Goal: Task Accomplishment & Management: Use online tool/utility

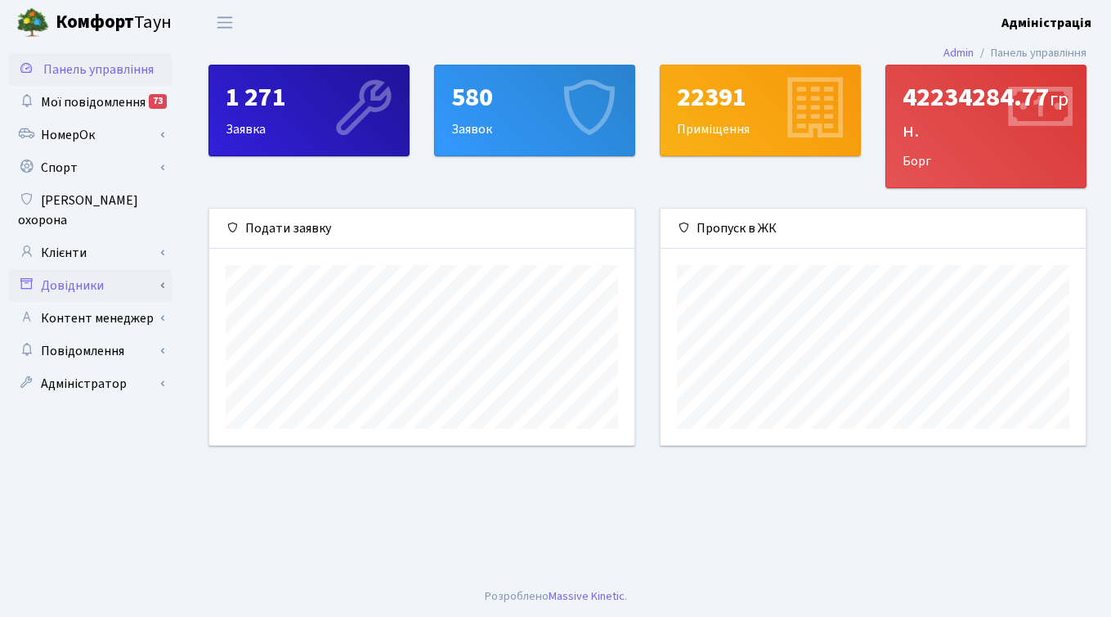
scroll to position [236, 425]
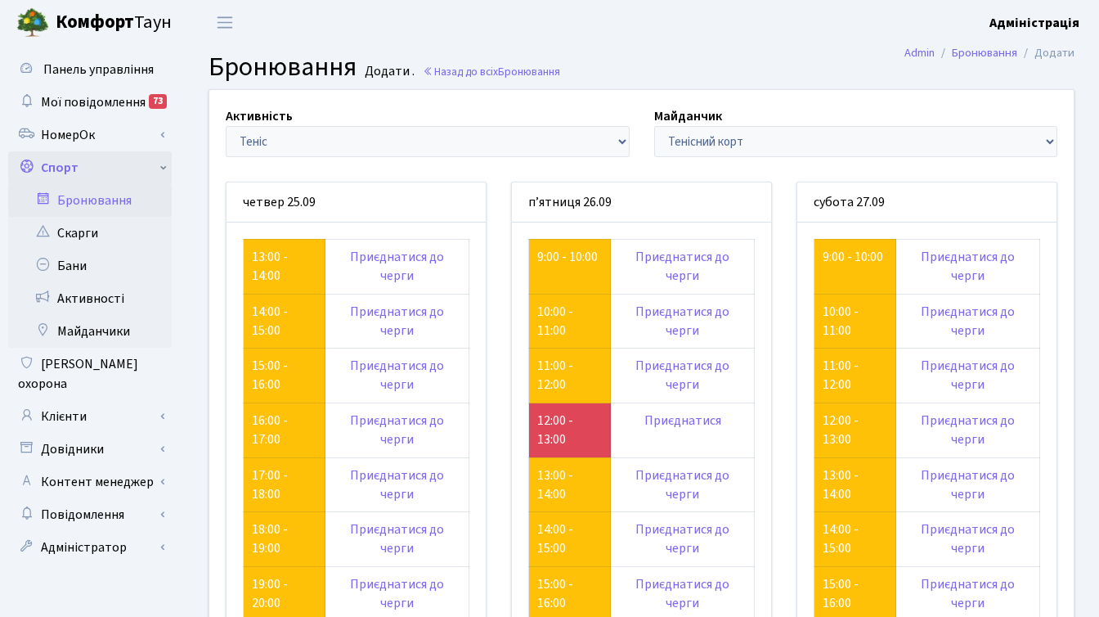
click at [159, 163] on link "Спорт" at bounding box center [90, 167] width 164 height 33
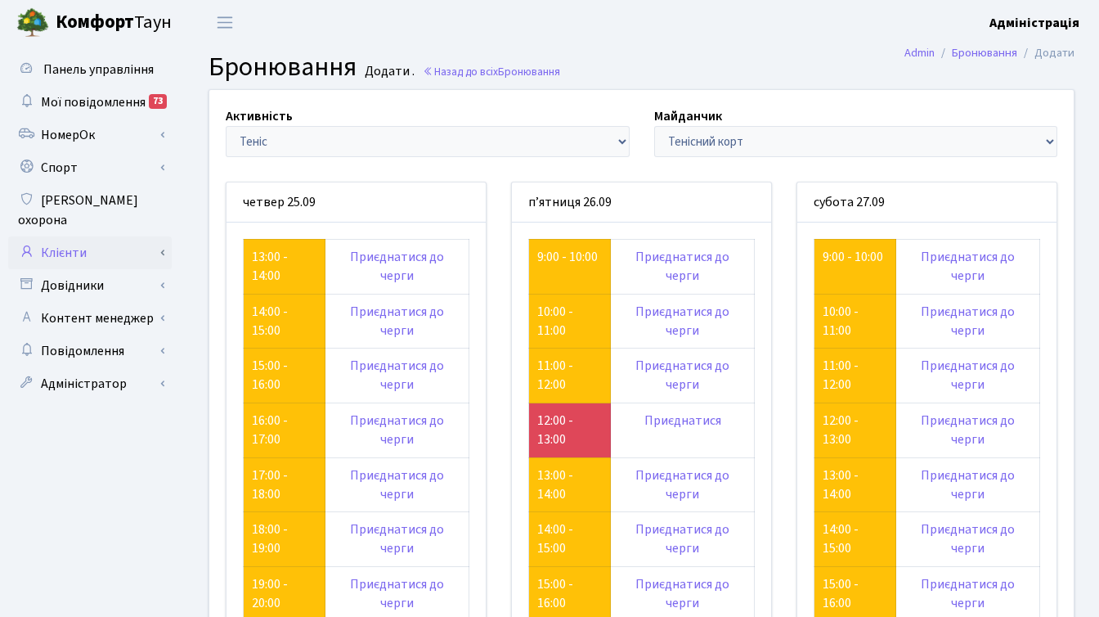
click at [74, 236] on link "Клієнти" at bounding box center [90, 252] width 164 height 33
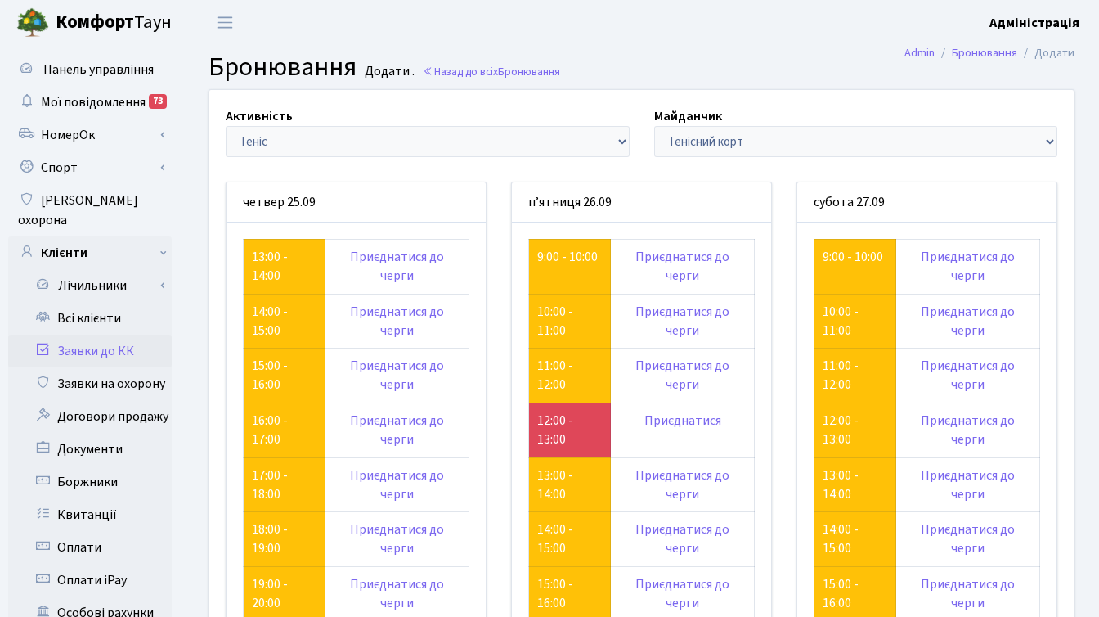
click at [106, 342] on link "Заявки до КК" at bounding box center [90, 350] width 164 height 33
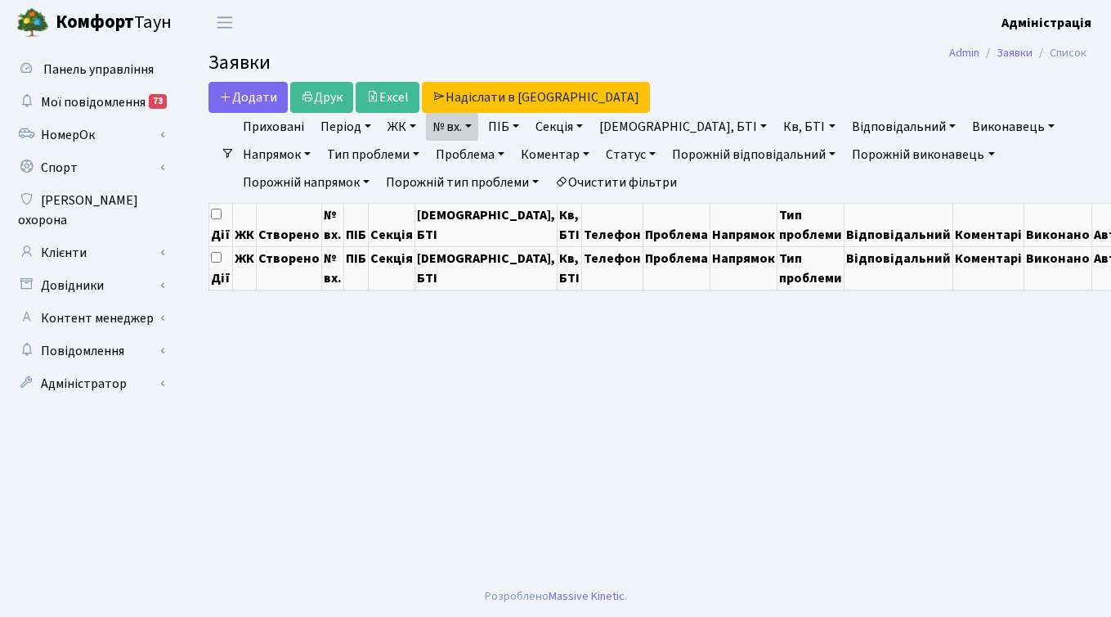
select select "25"
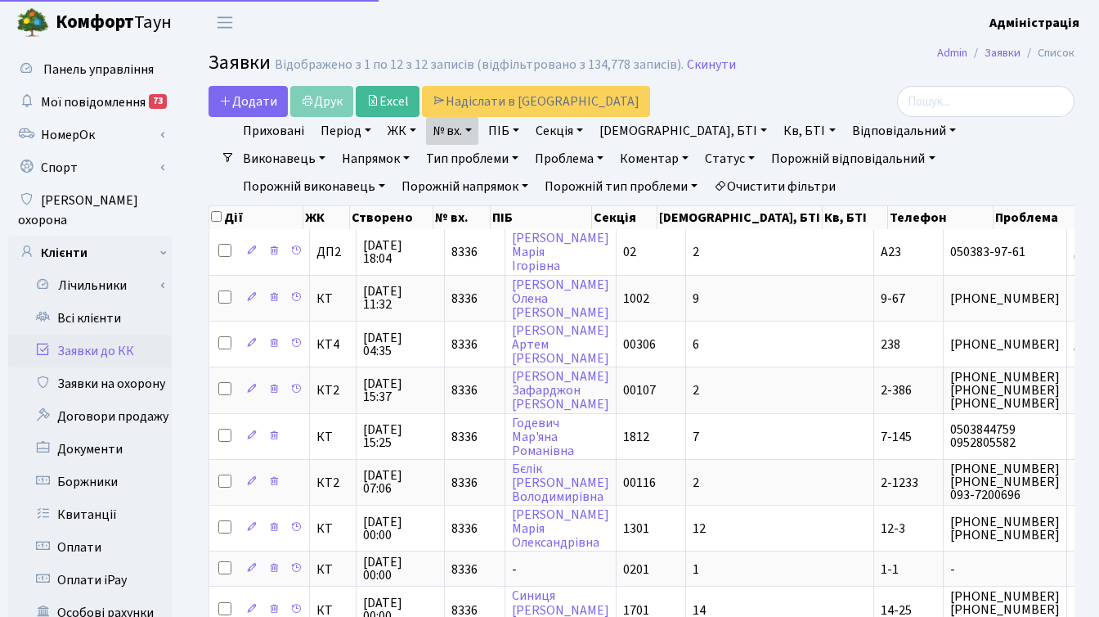
click at [707, 179] on link "Очистити фільтри" at bounding box center [774, 187] width 135 height 28
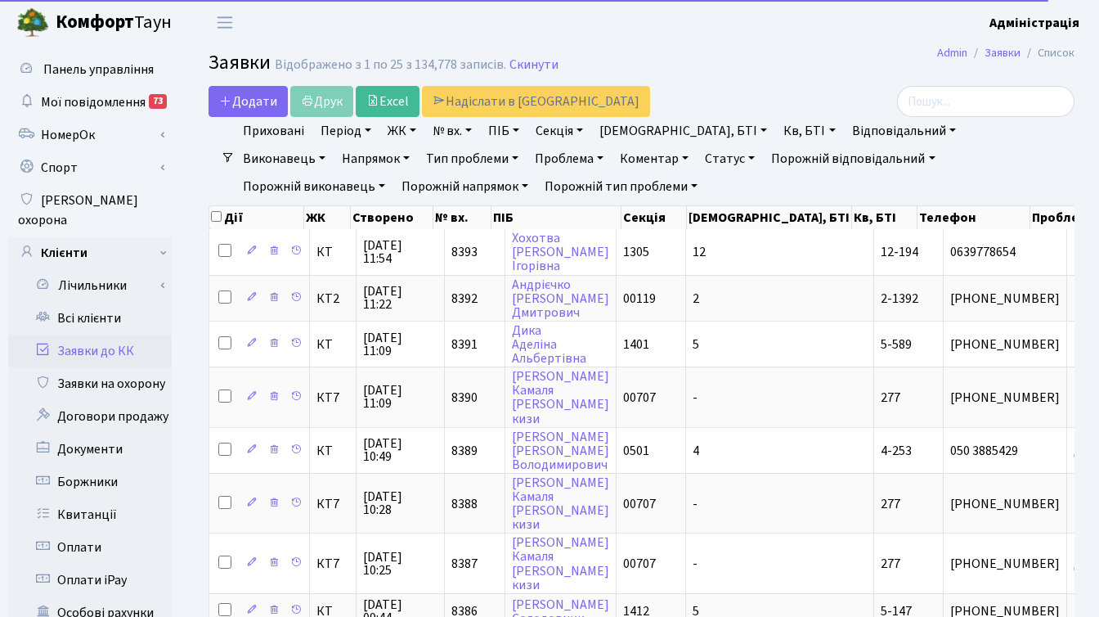
click at [334, 128] on link "Період" at bounding box center [346, 131] width 64 height 28
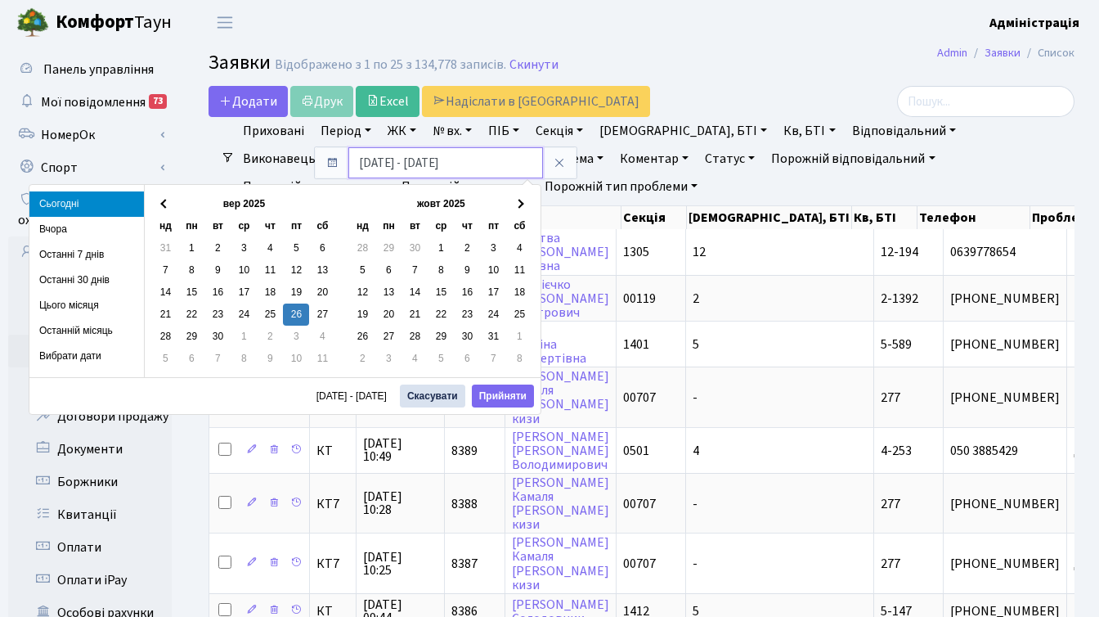
drag, startPoint x: 383, startPoint y: 162, endPoint x: 338, endPoint y: 152, distance: 46.0
click at [338, 152] on div "26.09.2025 - 26.09.2025" at bounding box center [446, 162] width 262 height 31
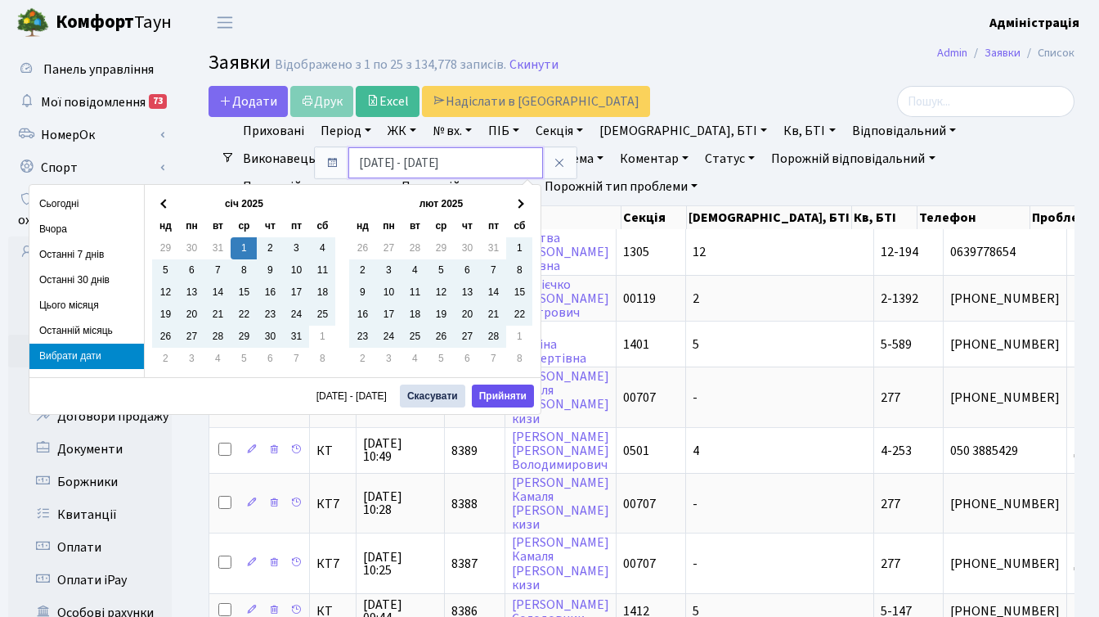
type input "01.01.2025 - 26.09.2025"
click at [495, 398] on button "Прийняти" at bounding box center [503, 395] width 62 height 23
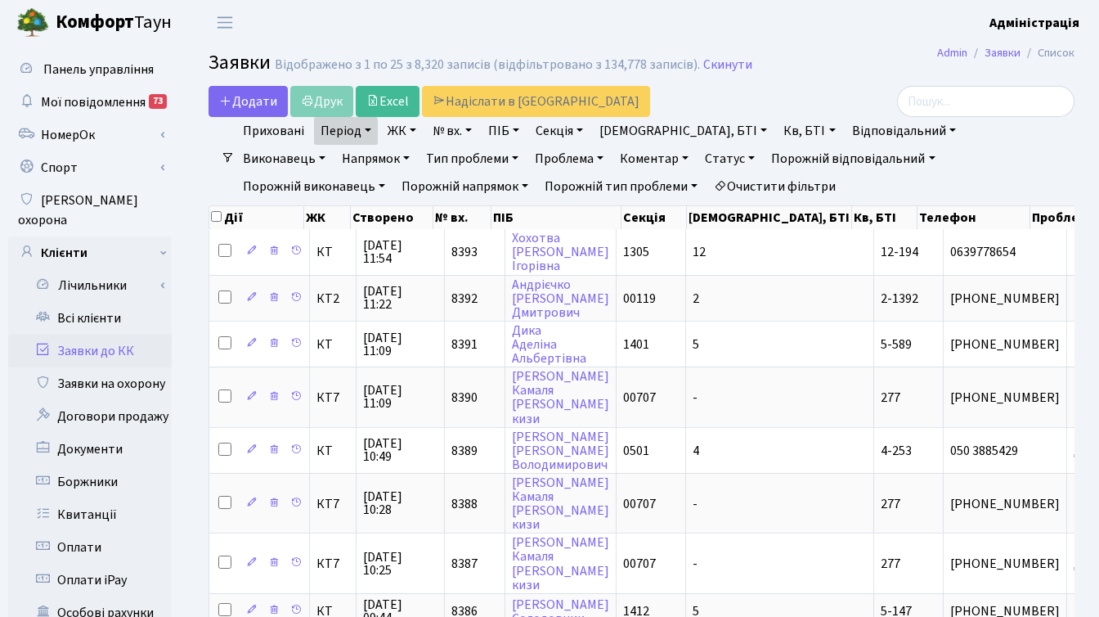
click at [406, 128] on link "ЖК" at bounding box center [402, 131] width 42 height 28
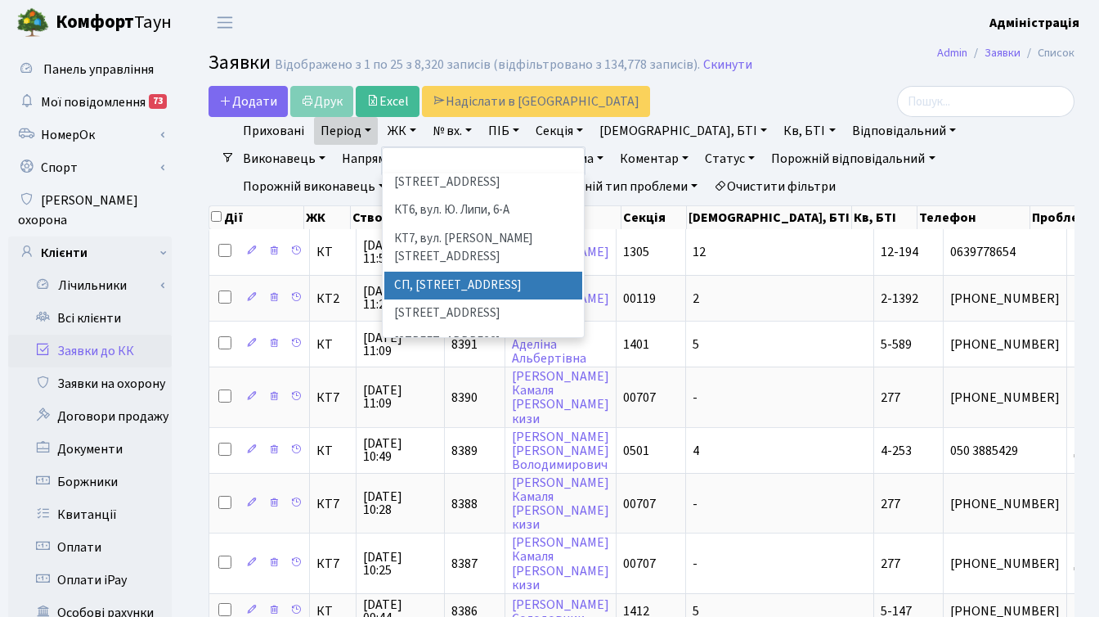
scroll to position [184, 0]
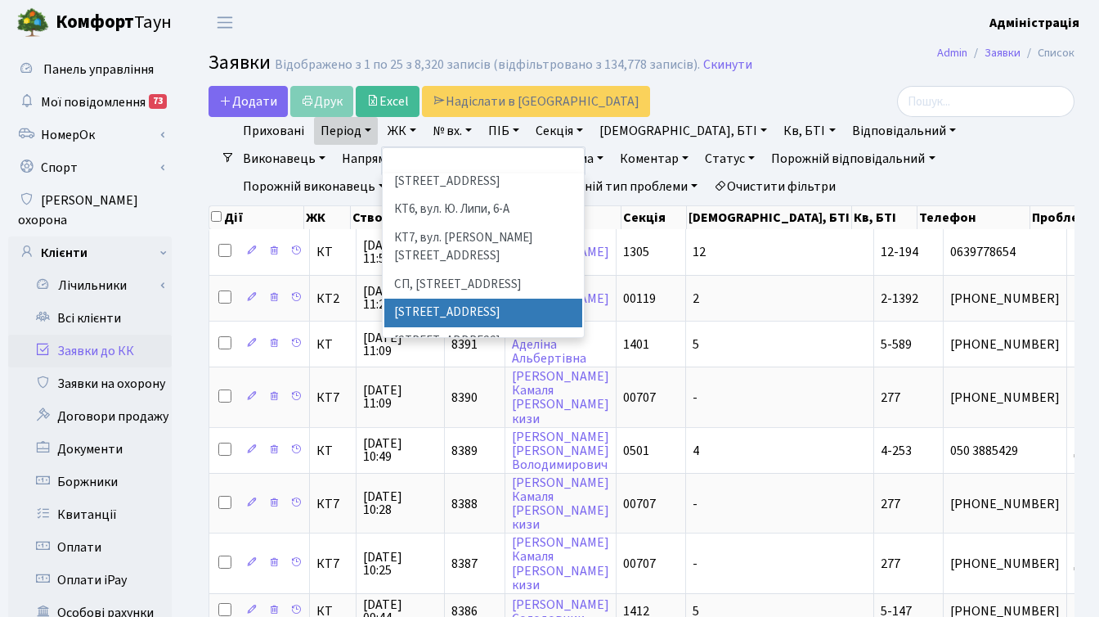
click at [478, 299] on li "[STREET_ADDRESS]" at bounding box center [483, 313] width 198 height 29
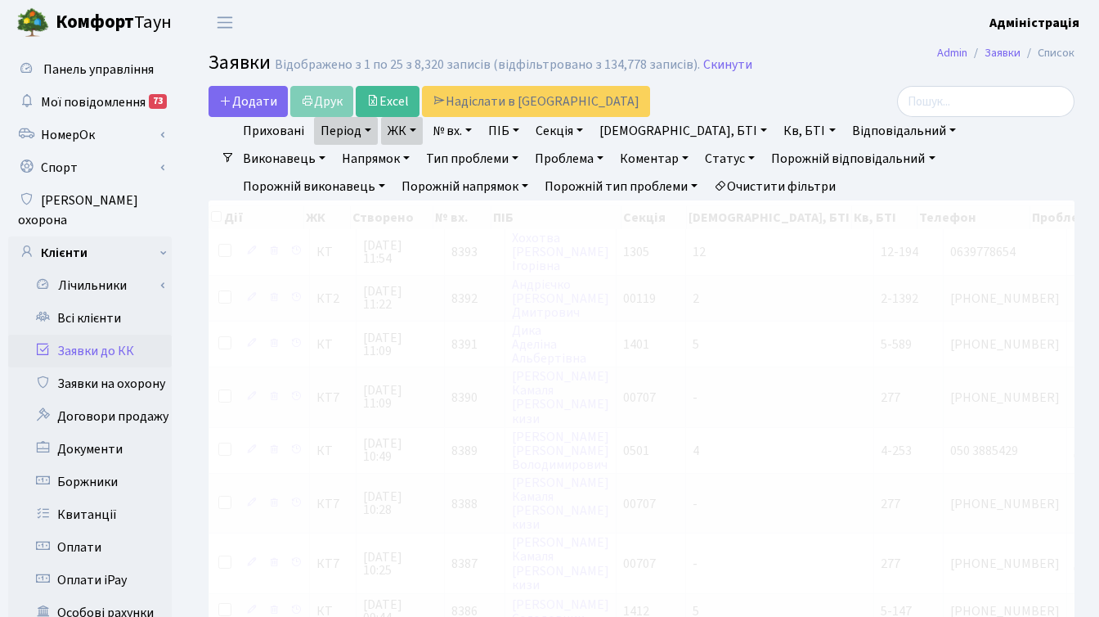
select select "307"
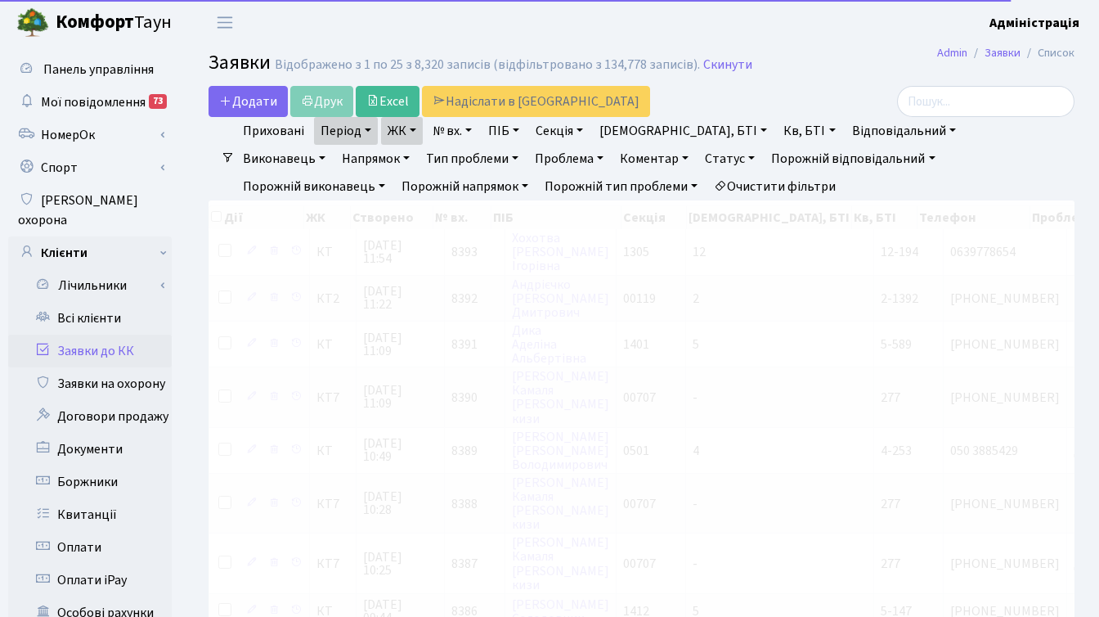
click at [417, 132] on link "ЖК" at bounding box center [402, 131] width 42 height 28
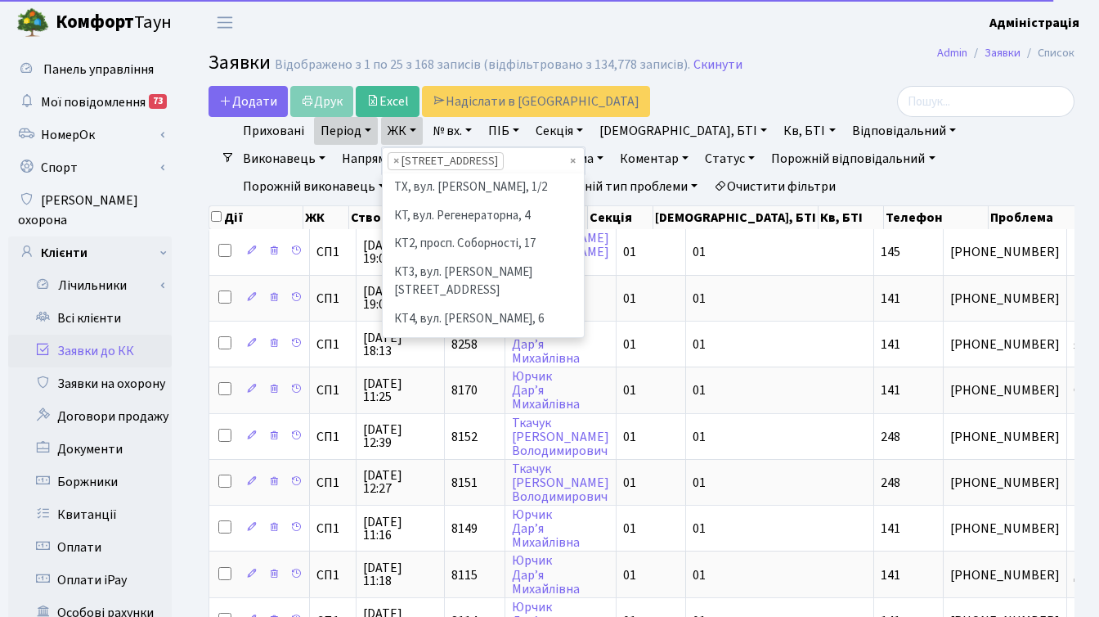
scroll to position [226, 0]
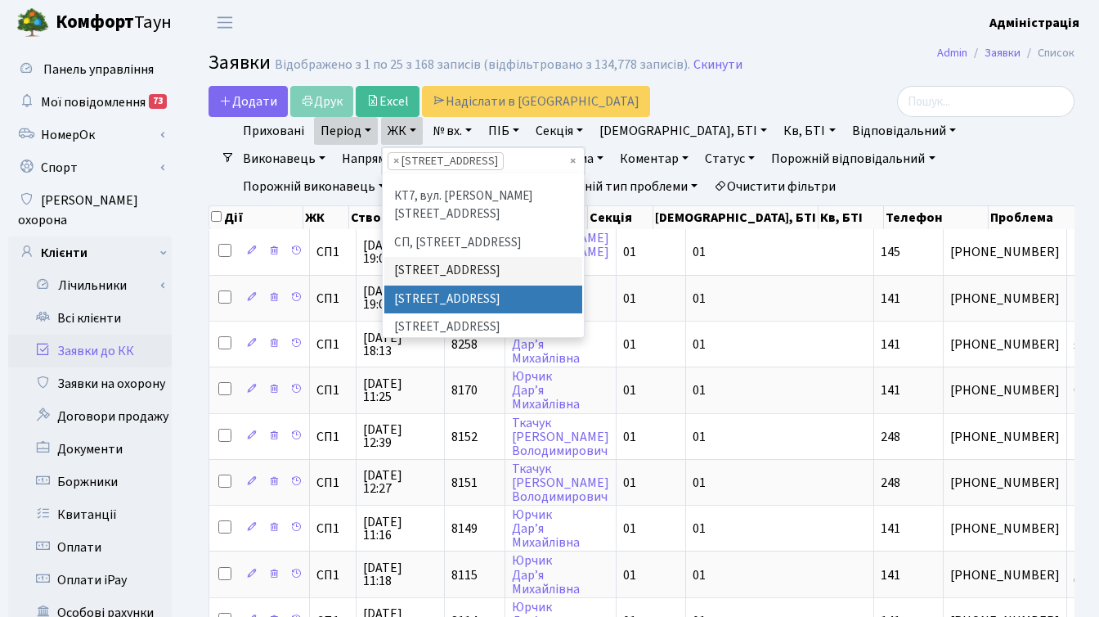
click at [439, 285] on li "[STREET_ADDRESS]" at bounding box center [483, 299] width 198 height 29
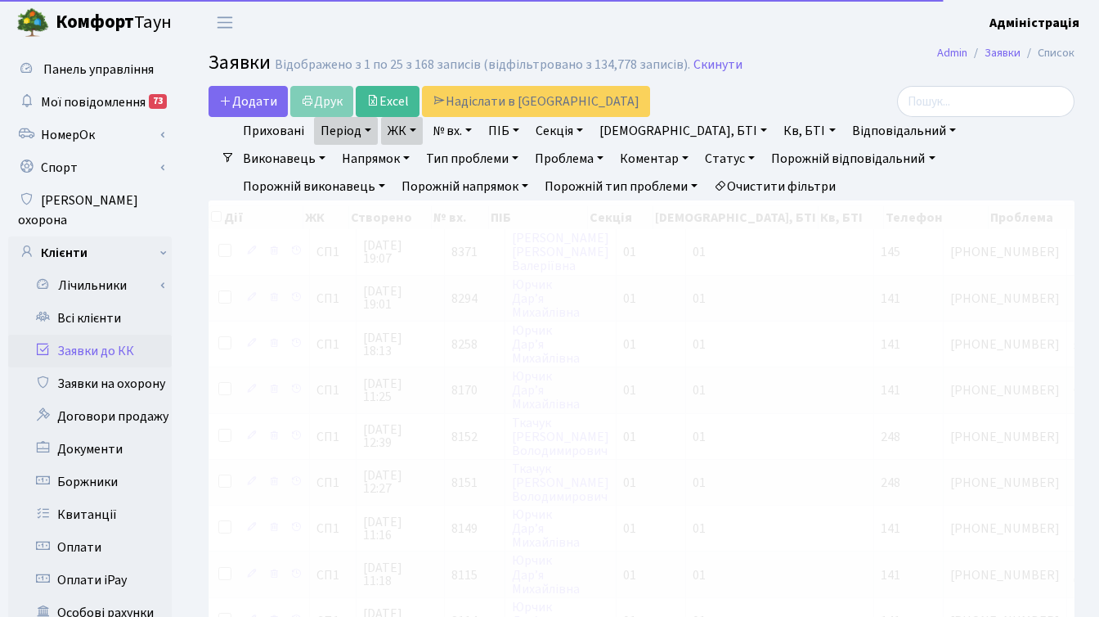
click at [409, 128] on link "ЖК" at bounding box center [402, 131] width 42 height 28
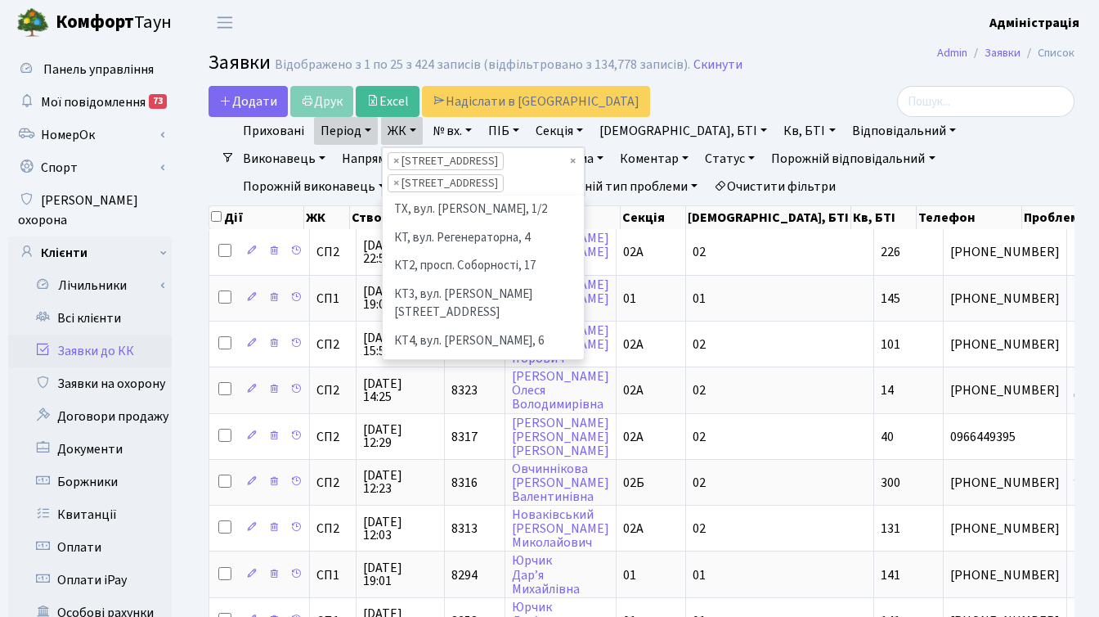
scroll to position [198, 0]
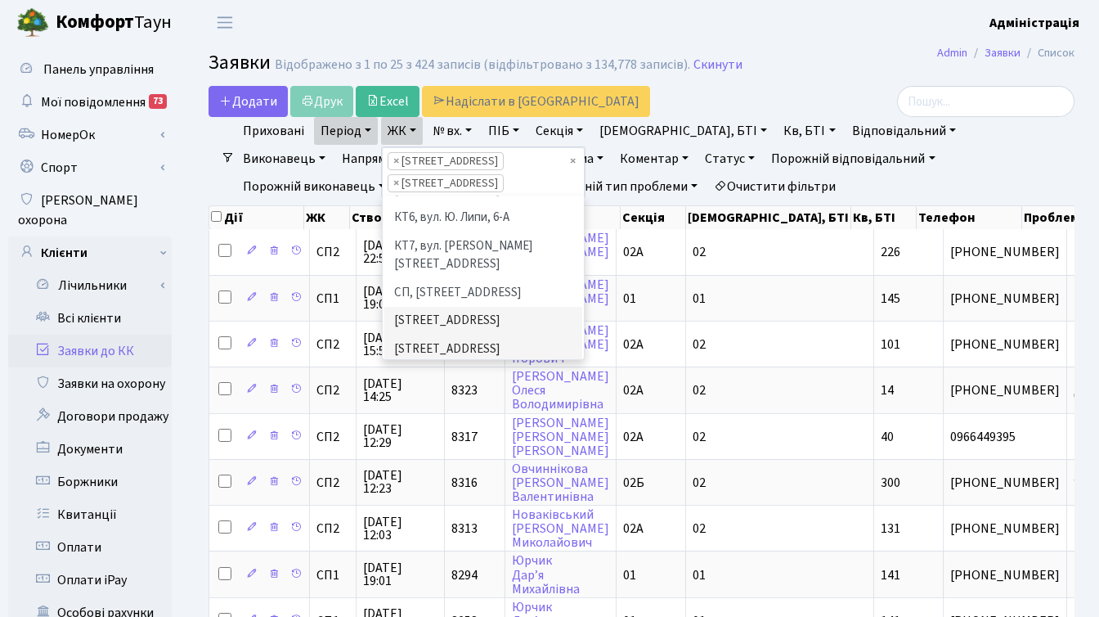
click at [452, 363] on li "[STREET_ADDRESS]" at bounding box center [483, 377] width 198 height 29
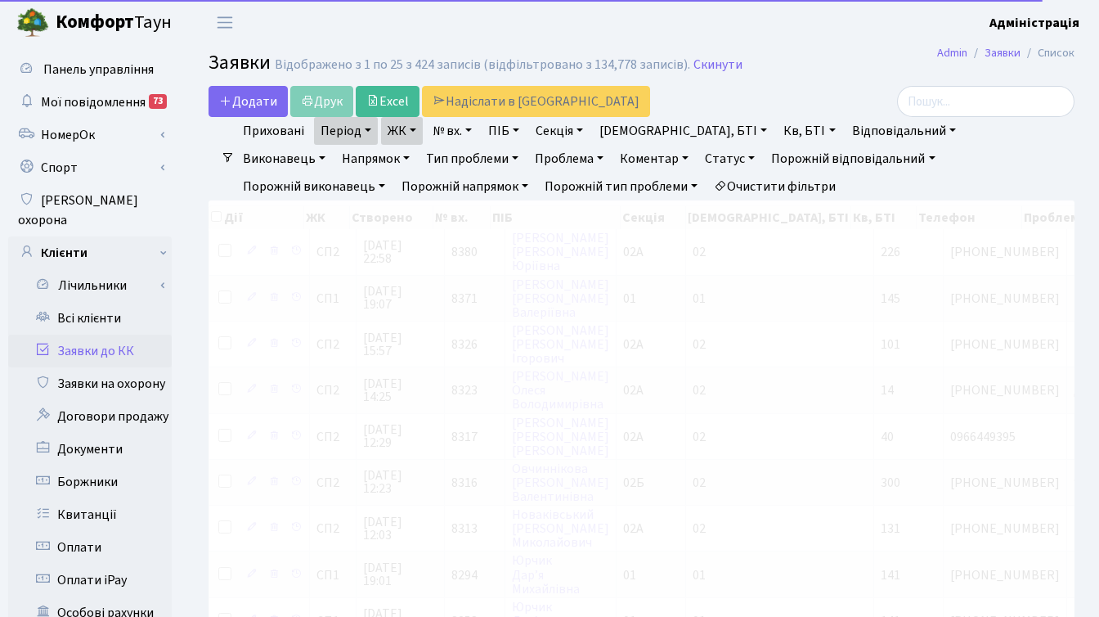
click at [407, 128] on link "ЖК" at bounding box center [402, 131] width 42 height 28
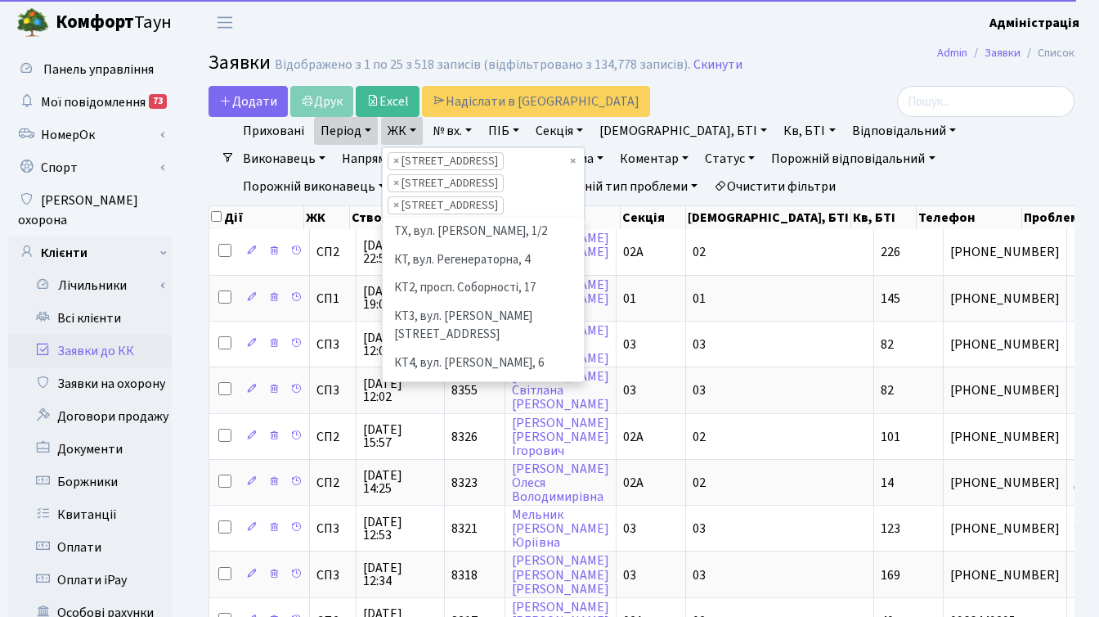
scroll to position [198, 0]
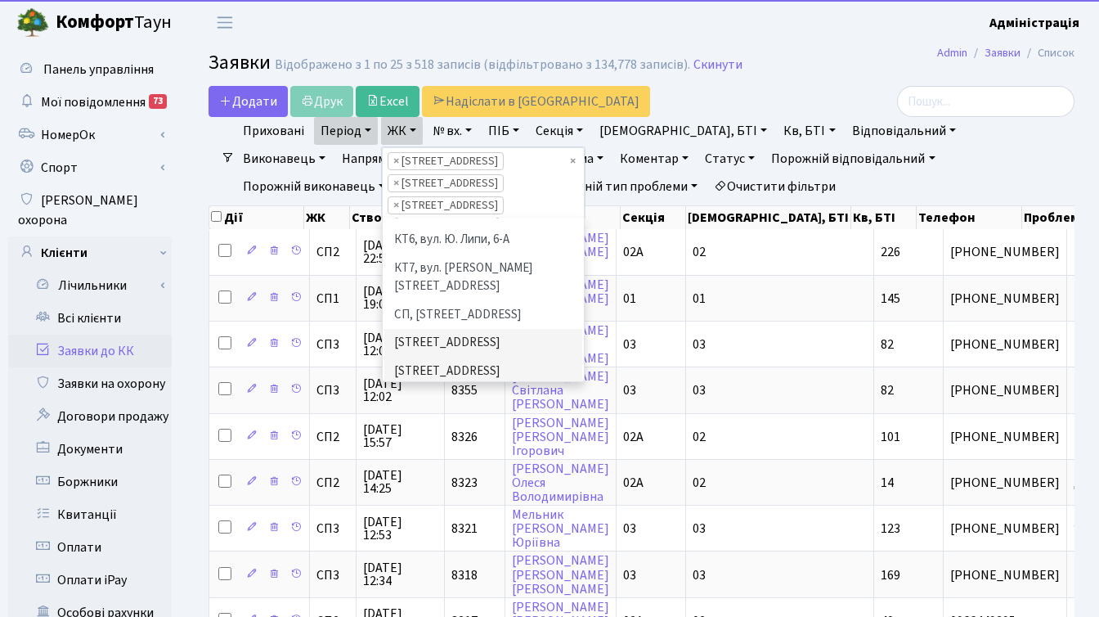
click at [442, 414] on li "СП4, [STREET_ADDRESS]" at bounding box center [483, 428] width 198 height 29
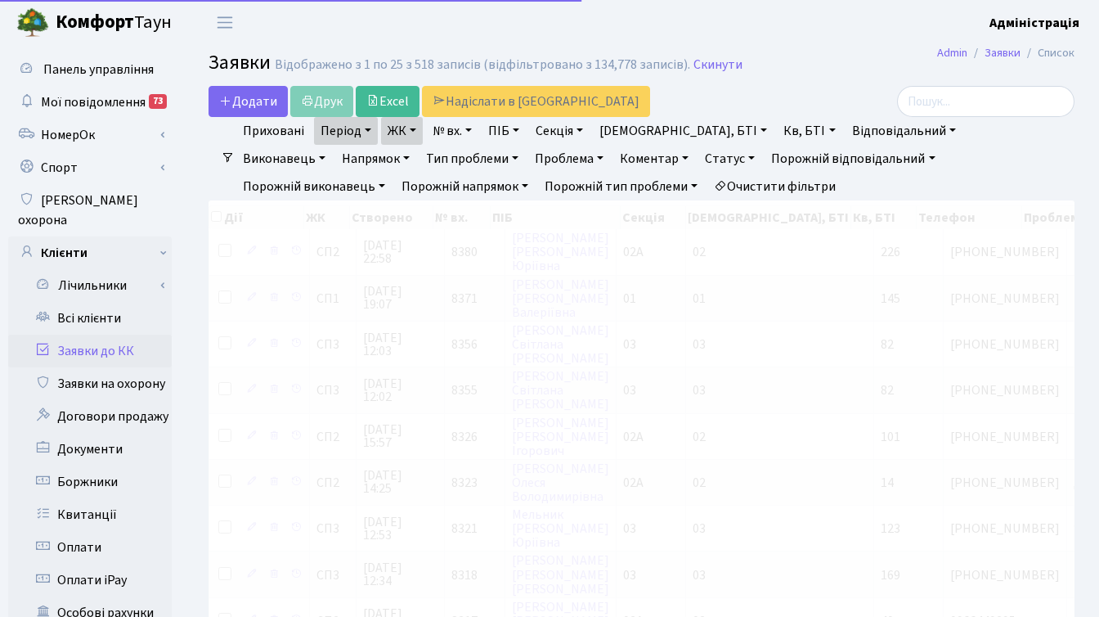
click at [408, 131] on link "ЖК" at bounding box center [402, 131] width 42 height 28
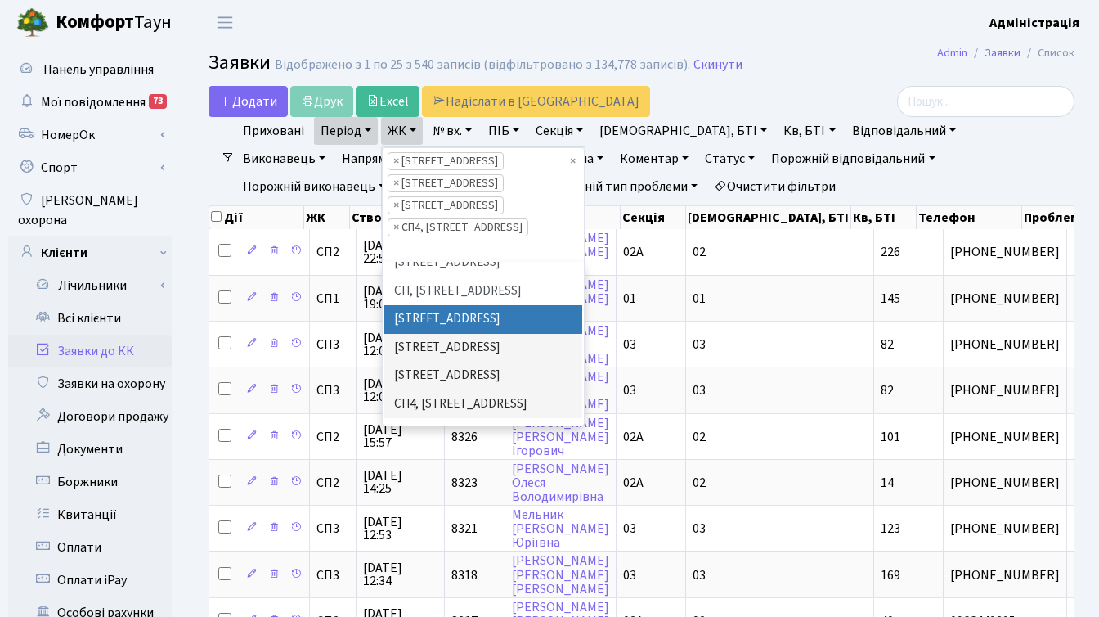
scroll to position [302, 0]
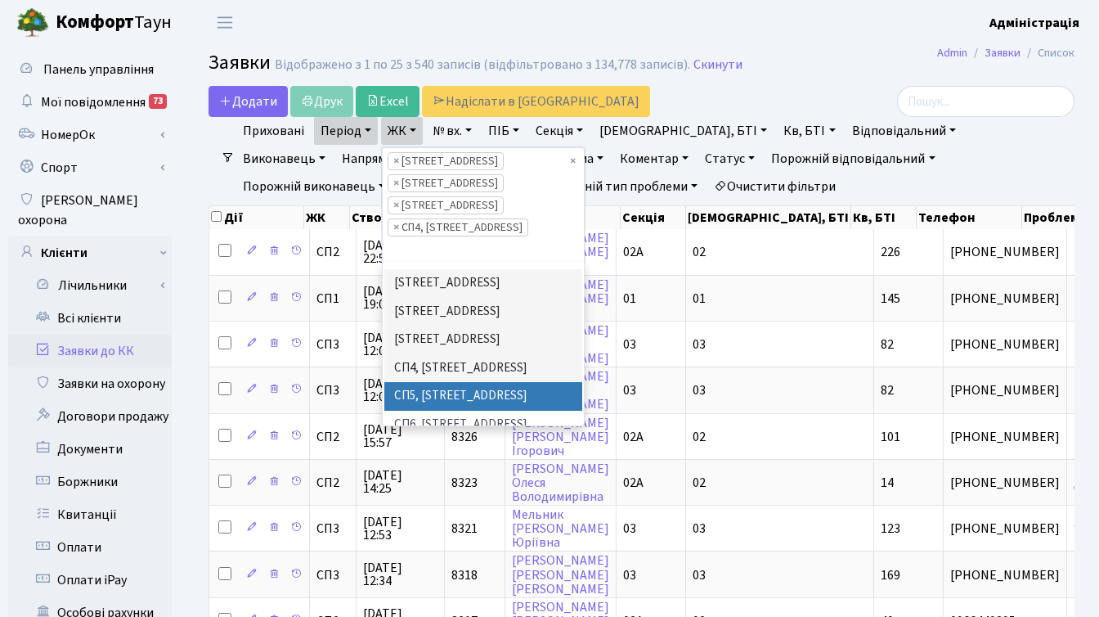
click at [462, 382] on li "СП5, [STREET_ADDRESS]" at bounding box center [483, 396] width 198 height 29
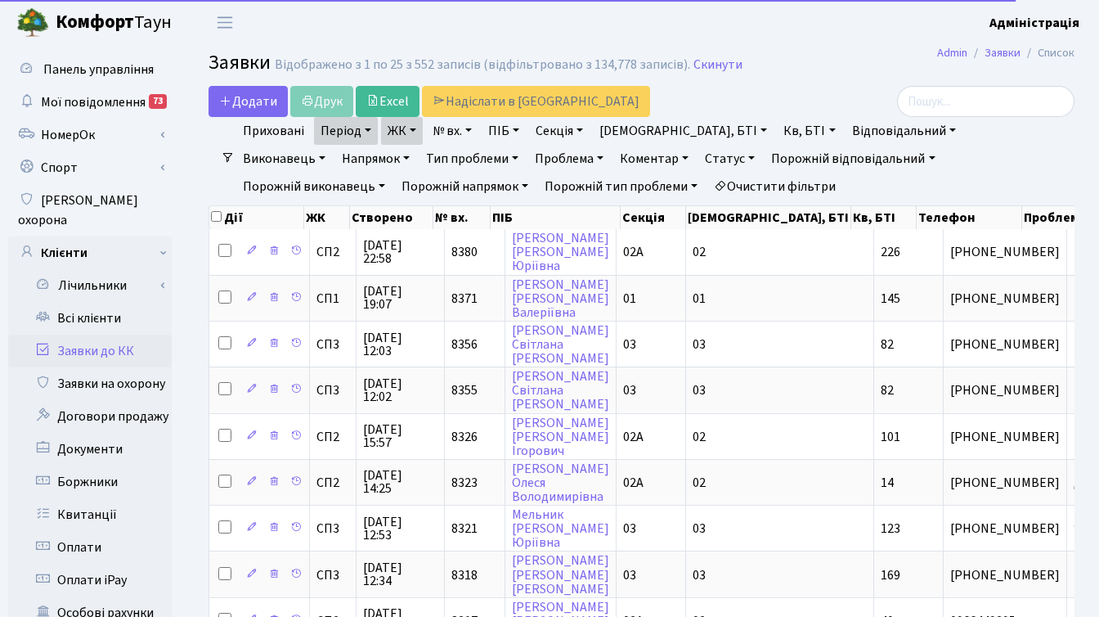
click at [405, 124] on link "ЖК" at bounding box center [402, 131] width 42 height 28
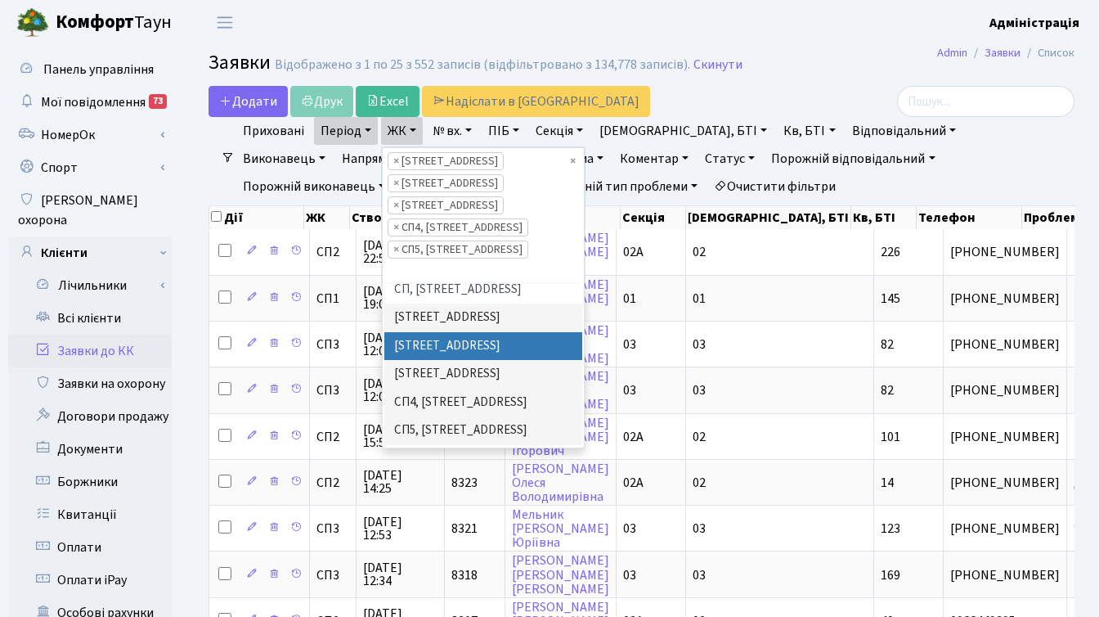
scroll to position [334, 0]
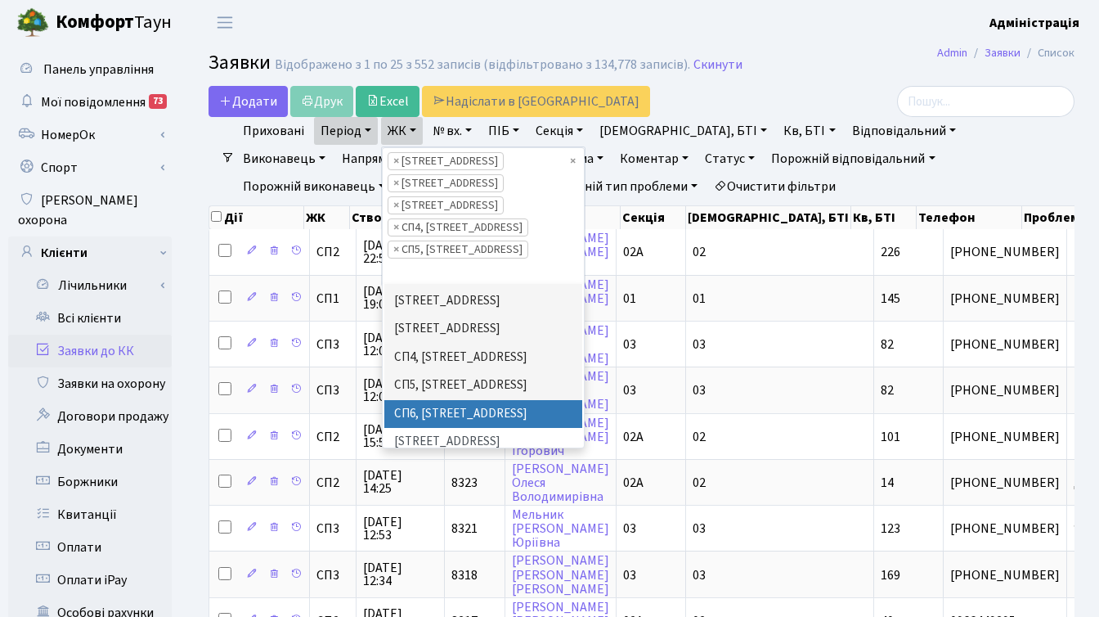
click at [465, 400] on li "СП6, [STREET_ADDRESS]" at bounding box center [483, 414] width 198 height 29
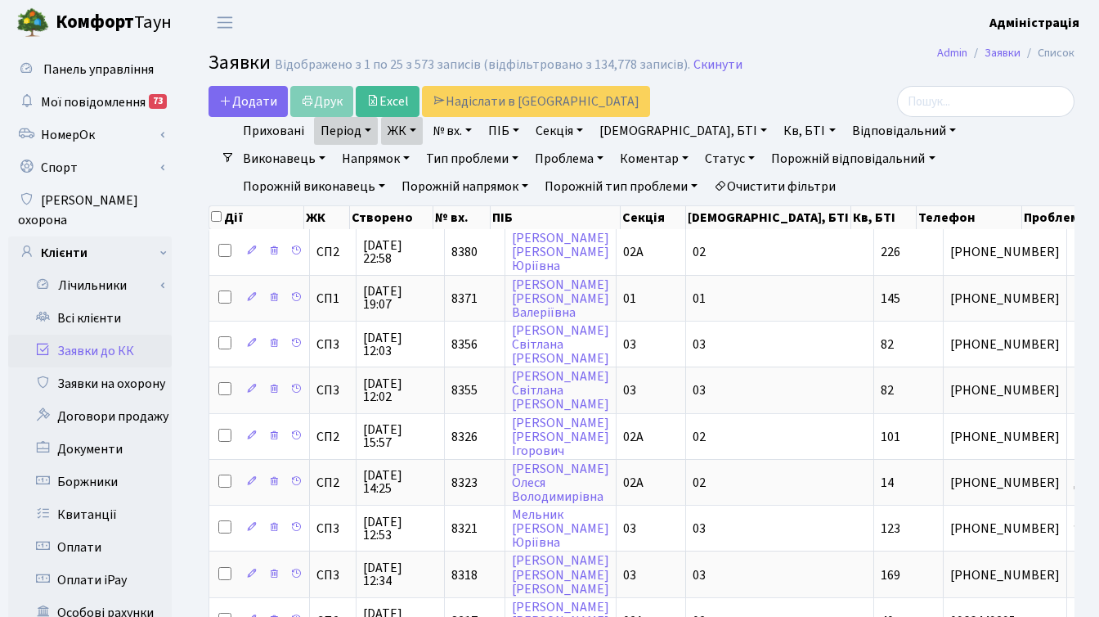
click at [368, 134] on link "Період" at bounding box center [346, 131] width 64 height 28
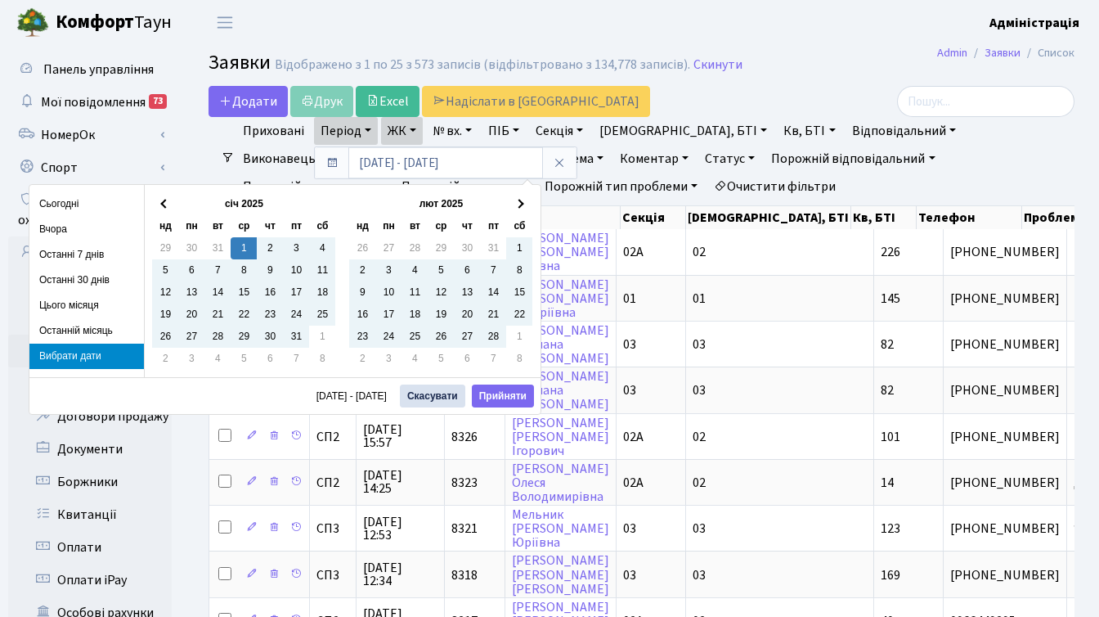
click at [846, 86] on div at bounding box center [938, 101] width 272 height 31
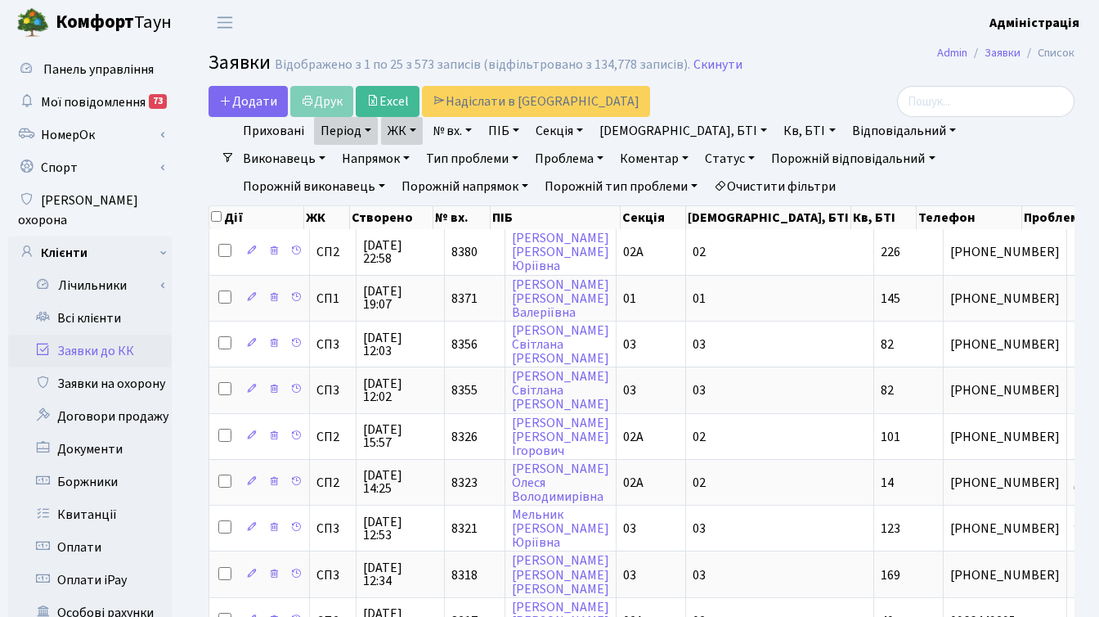
click at [698, 155] on link "Статус" at bounding box center [729, 159] width 63 height 28
click at [362, 128] on link "Період" at bounding box center [346, 131] width 64 height 28
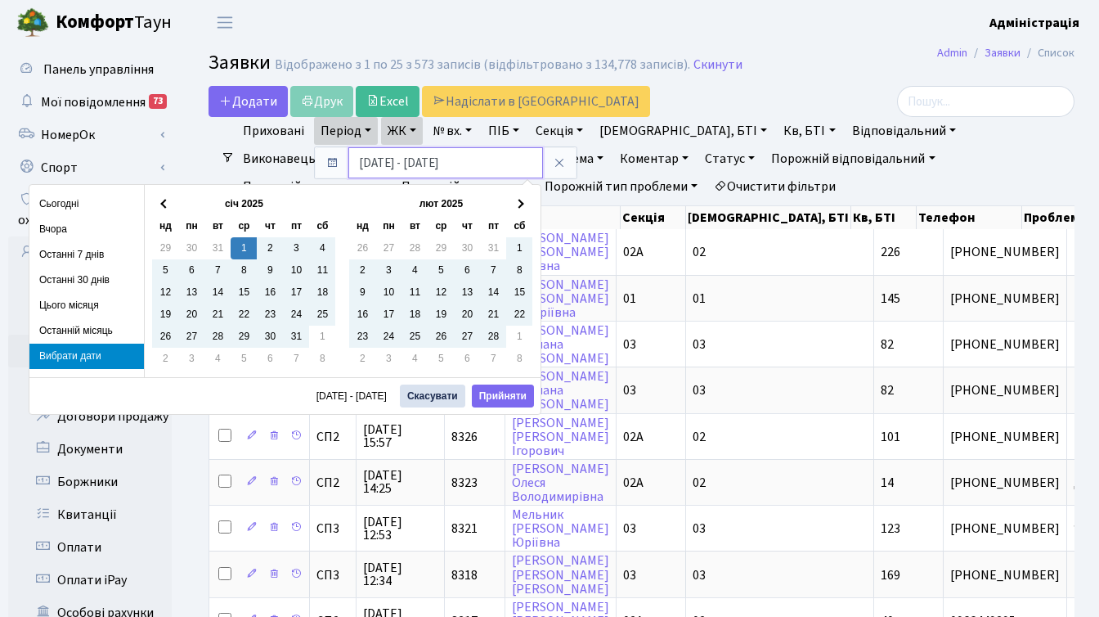
drag, startPoint x: 433, startPoint y: 165, endPoint x: 422, endPoint y: 163, distance: 10.9
click at [422, 163] on input "01.01.2025 - 26.09.2025" at bounding box center [445, 162] width 195 height 31
type input "01.01.2025 - 01.09.2025"
click at [514, 390] on button "Прийняти" at bounding box center [503, 395] width 62 height 23
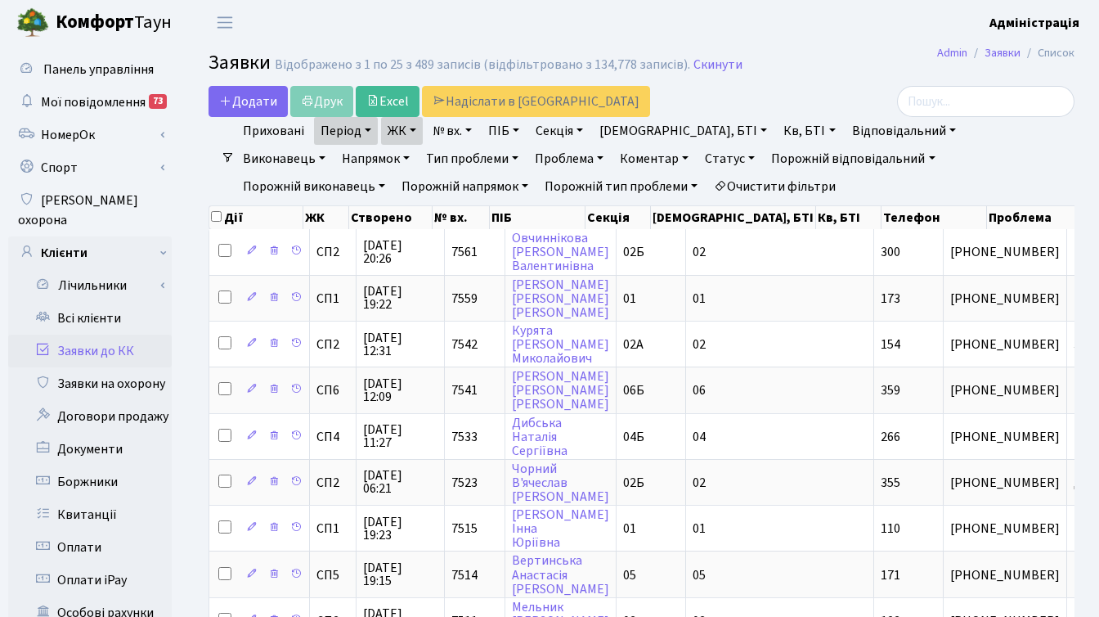
click at [366, 128] on link "Період" at bounding box center [346, 131] width 64 height 28
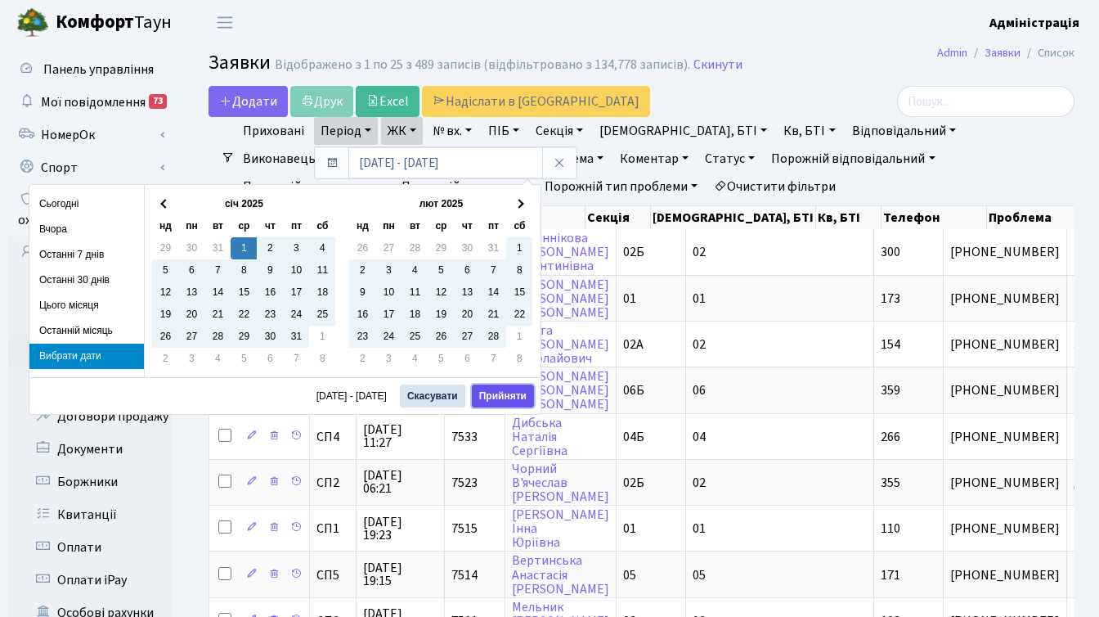
click at [501, 393] on button "Прийняти" at bounding box center [503, 395] width 62 height 23
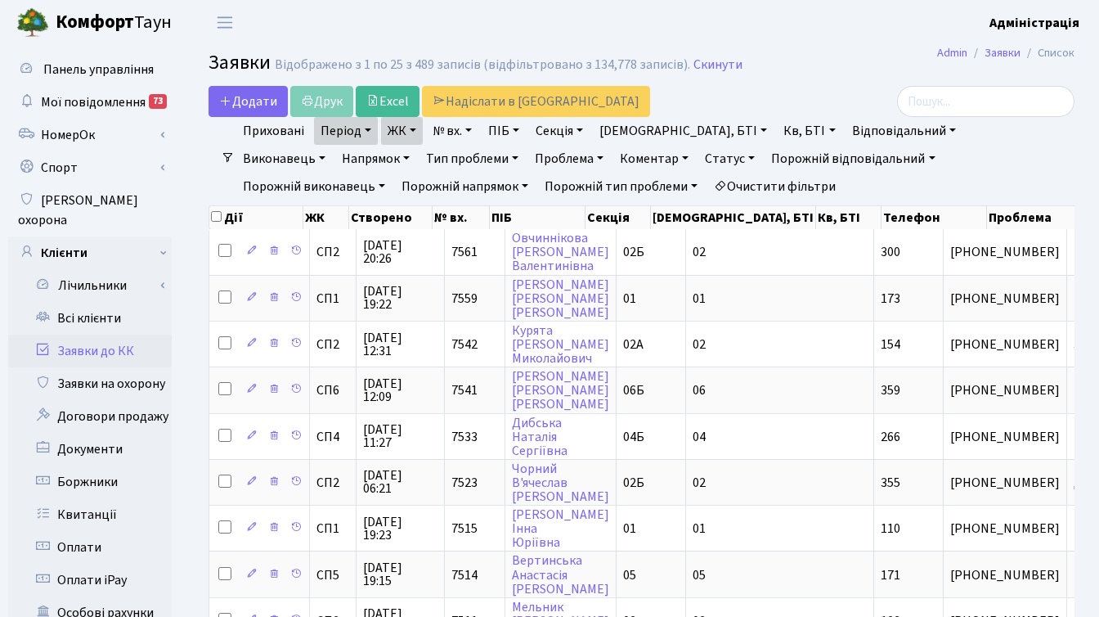
click at [698, 156] on link "Статус" at bounding box center [729, 159] width 63 height 28
click at [699, 261] on link "Не виконано" at bounding box center [763, 257] width 129 height 25
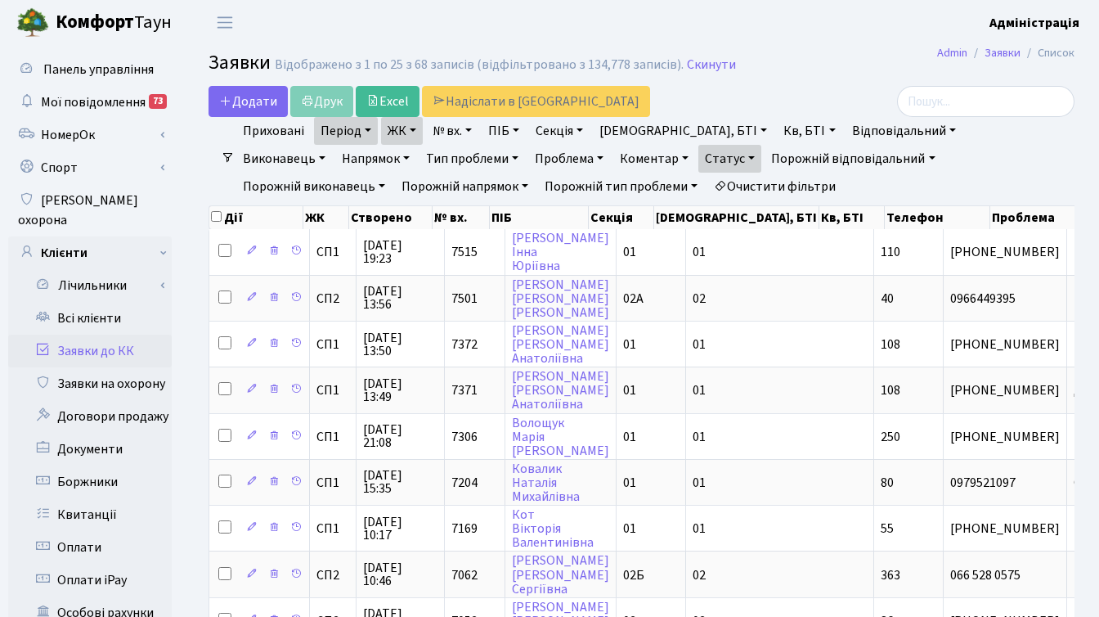
click at [364, 123] on link "Період" at bounding box center [346, 131] width 64 height 28
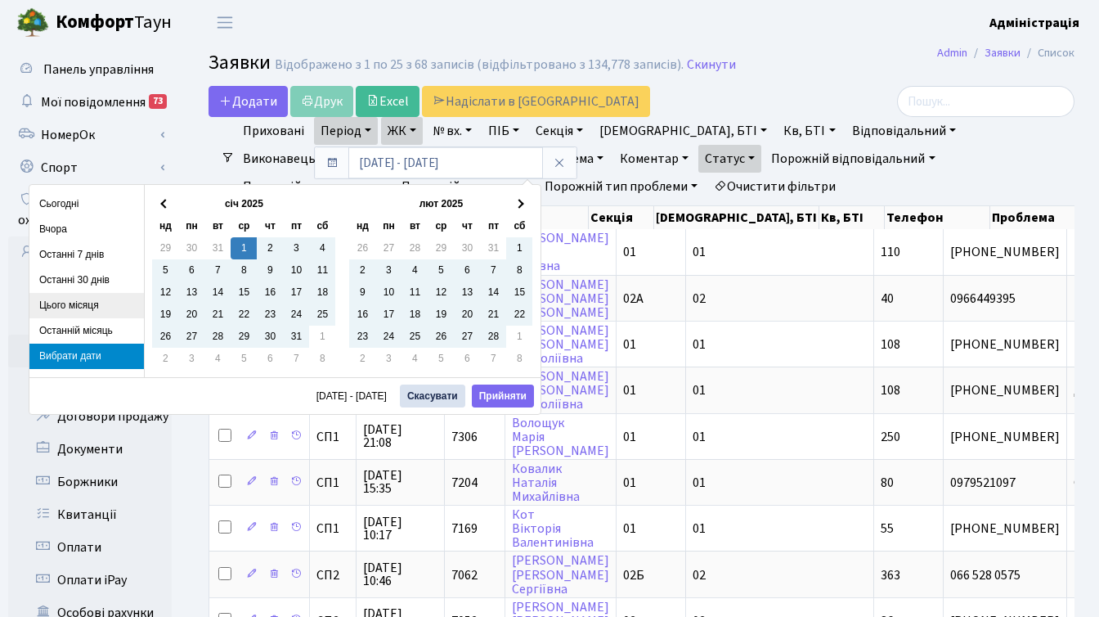
click at [92, 303] on li "Цього місяця" at bounding box center [86, 305] width 114 height 25
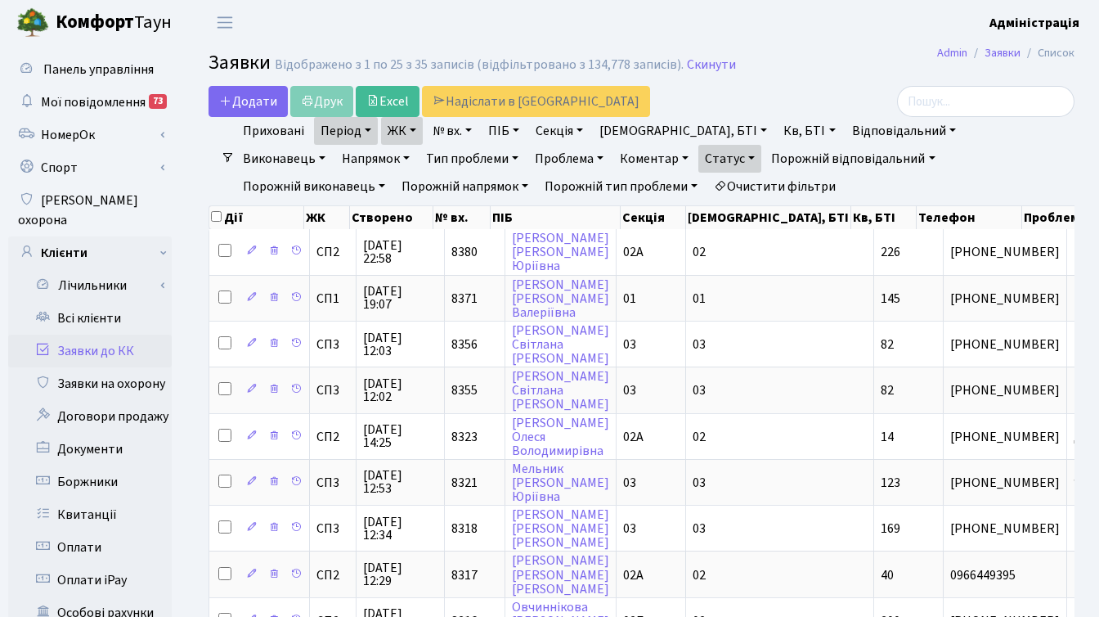
click at [361, 132] on link "Період" at bounding box center [346, 131] width 64 height 28
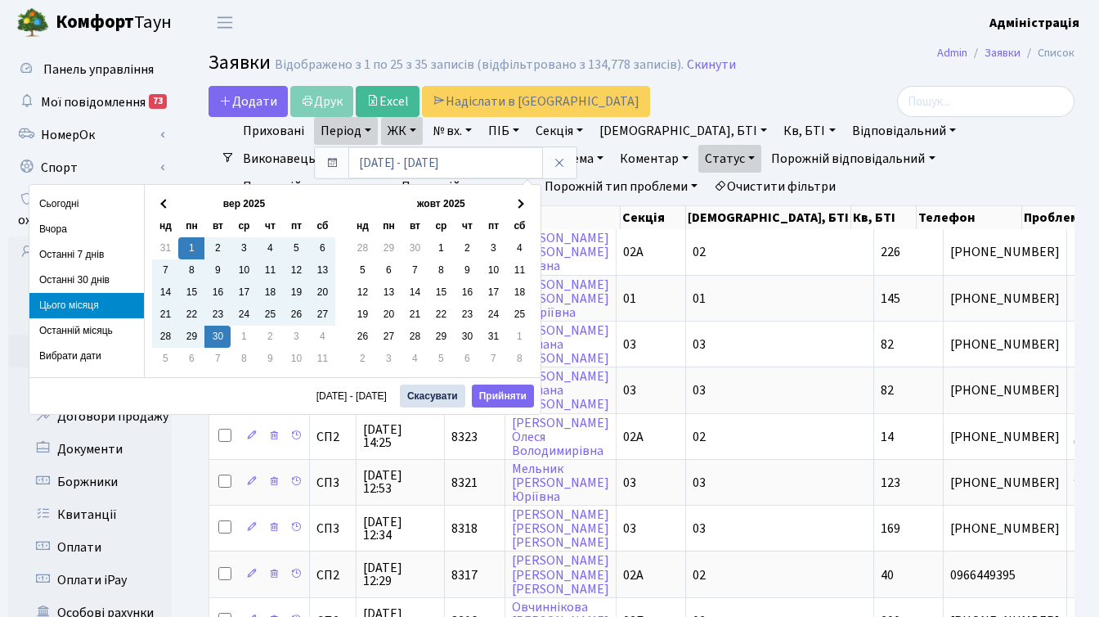
click at [756, 96] on div "Додати Друк Excel Надіслати в КАН" at bounding box center [493, 101] width 569 height 31
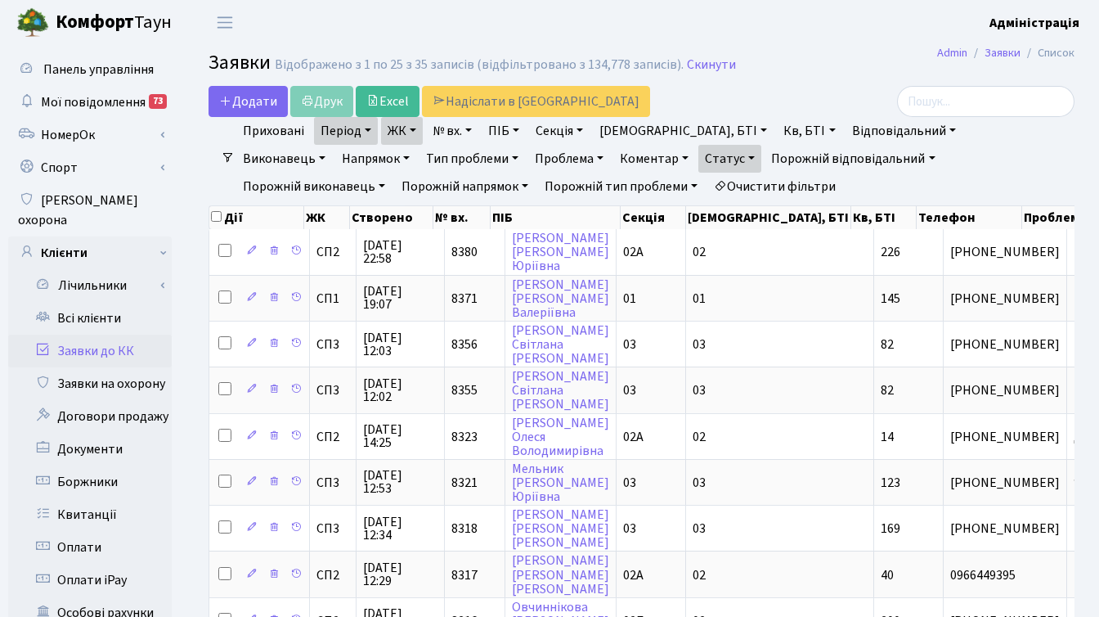
click at [698, 151] on link "Статус" at bounding box center [729, 159] width 63 height 28
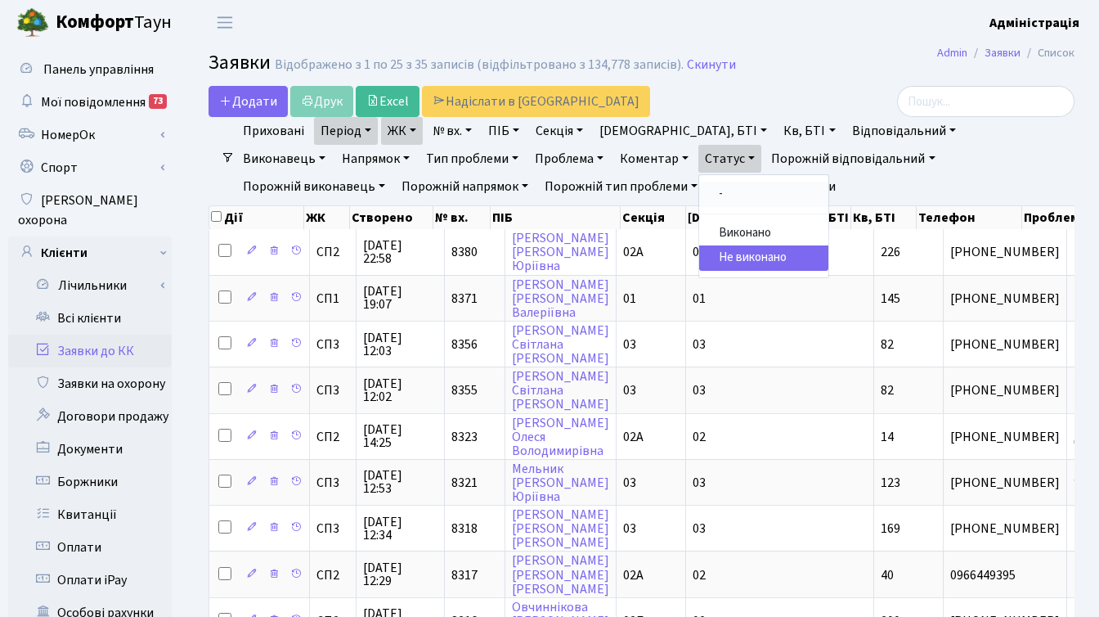
click at [699, 201] on link "-" at bounding box center [763, 194] width 129 height 25
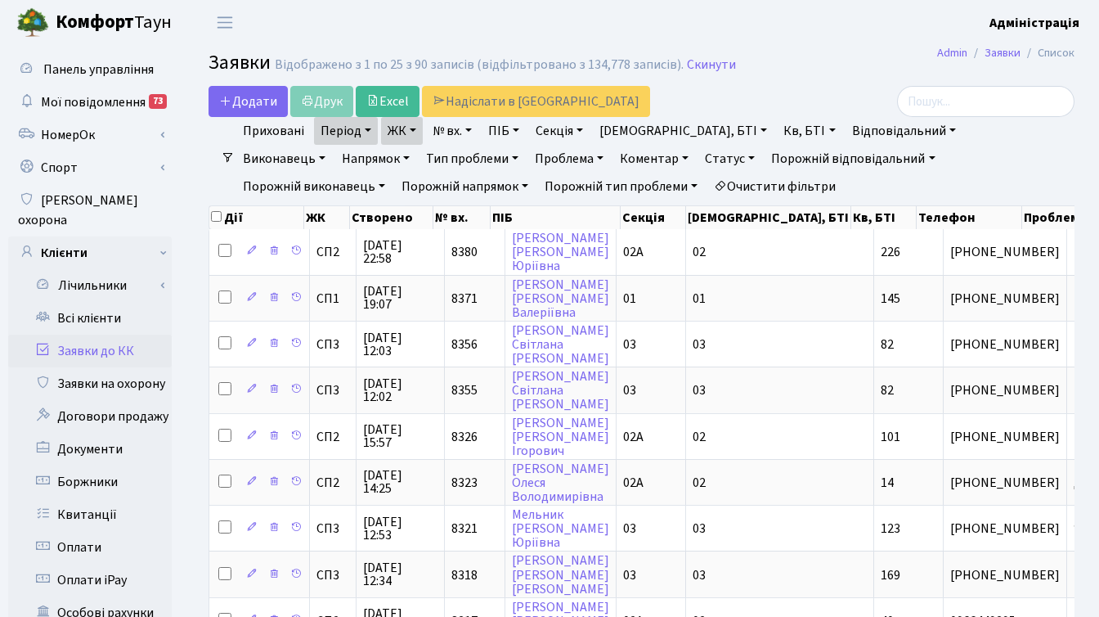
click at [698, 164] on link "Статус" at bounding box center [729, 159] width 63 height 28
click at [699, 254] on link "Не виконано" at bounding box center [763, 257] width 129 height 25
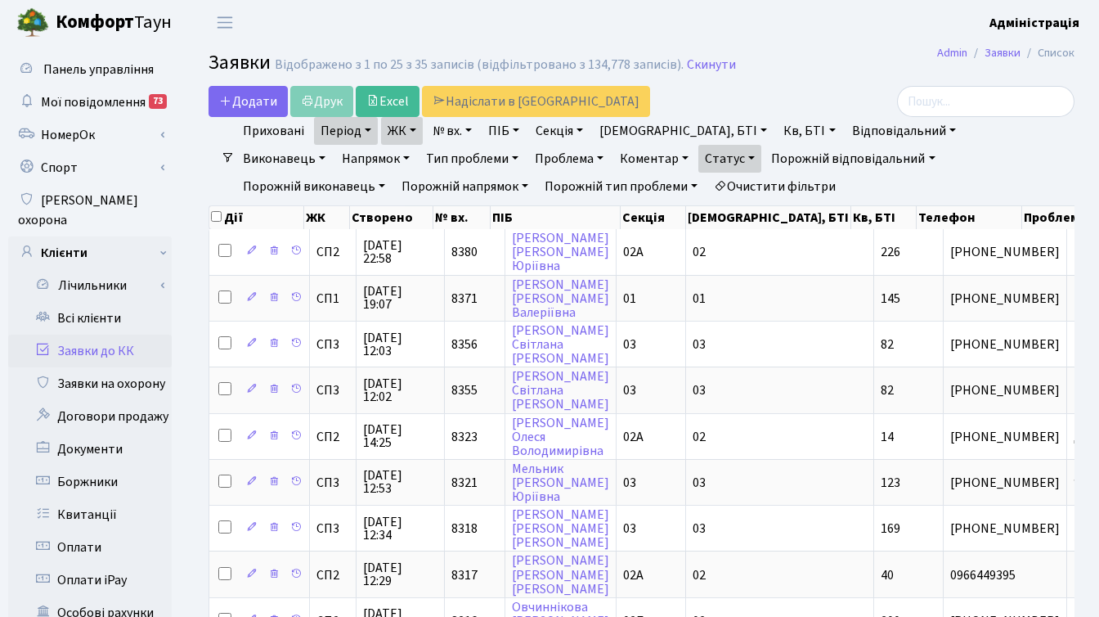
click at [412, 132] on link "ЖК" at bounding box center [402, 131] width 42 height 28
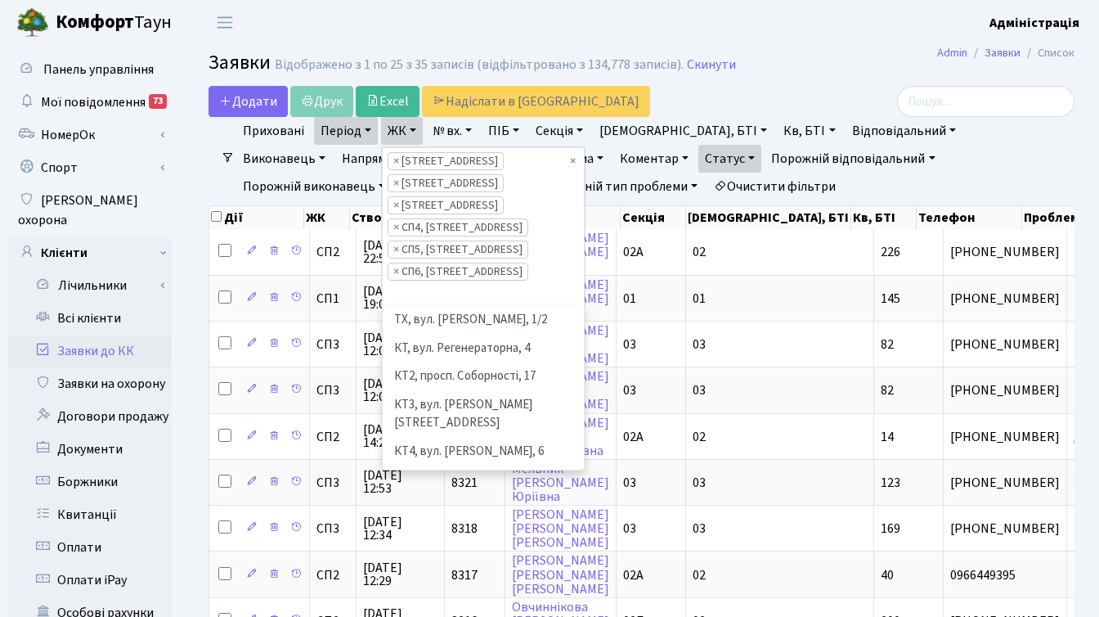
scroll to position [198, 0]
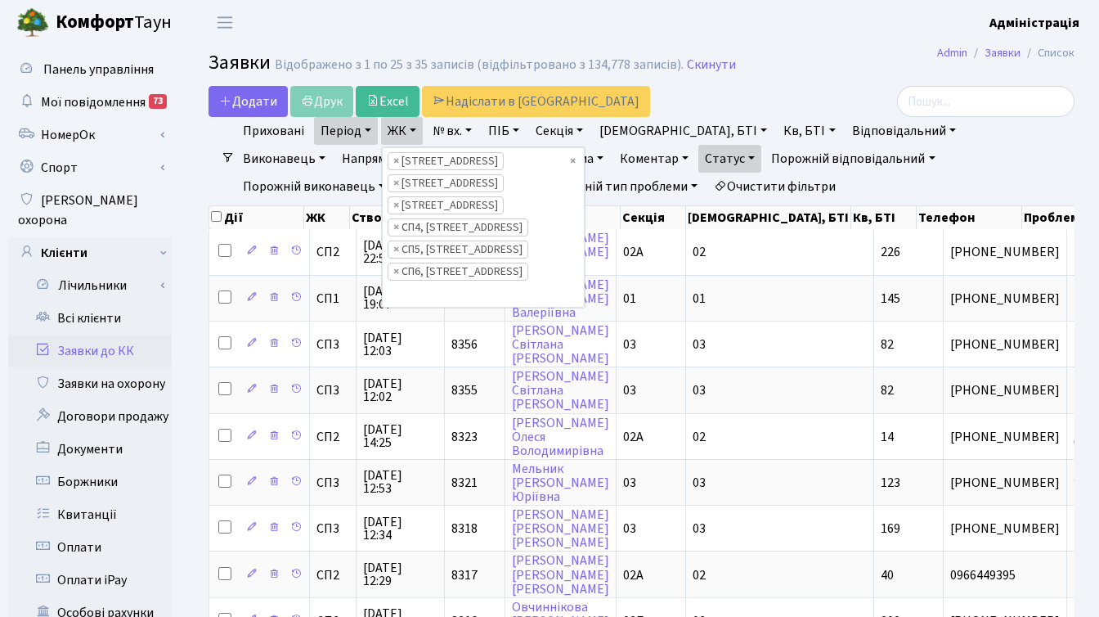
click at [803, 78] on h2 "Заявки Відображено з 1 по 25 з 35 записів (відфільтровано з 134,778 записів). С…" at bounding box center [642, 66] width 866 height 28
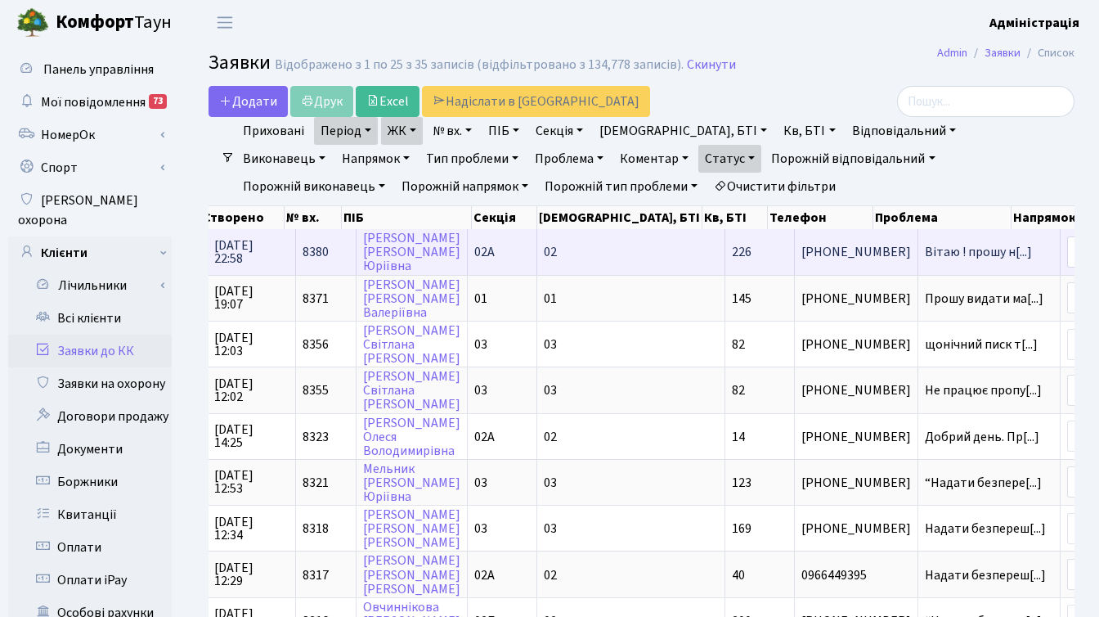
scroll to position [0, 0]
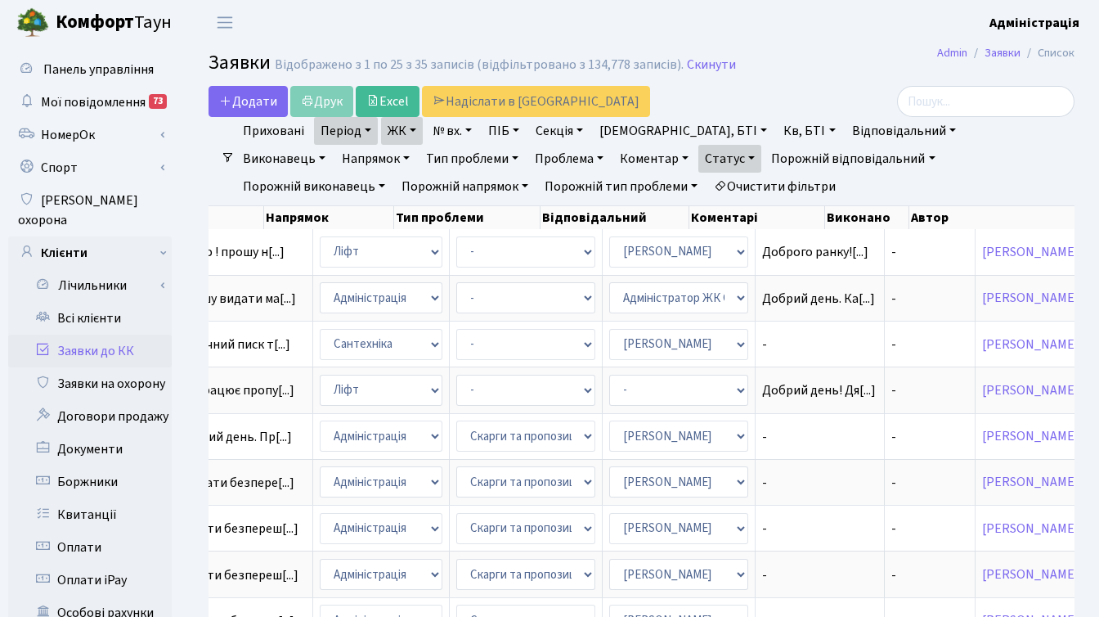
click at [811, 70] on h2 "Заявки Відображено з 1 по 25 з 35 записів (відфільтровано з 134,778 записів). С…" at bounding box center [642, 66] width 866 height 28
click at [808, 69] on h2 "Заявки Відображено з 1 по 25 з 35 записів (відфільтровано з 134,778 записів). С…" at bounding box center [642, 66] width 866 height 28
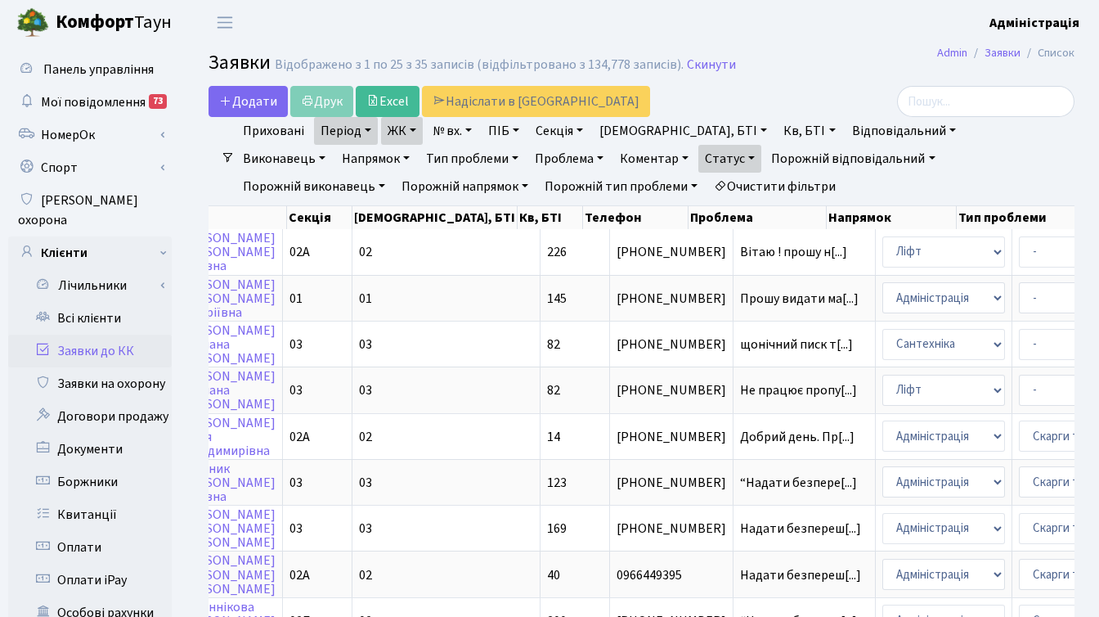
click at [825, 70] on h2 "Заявки Відображено з 1 по 25 з 35 записів (відфільтровано з 134,778 записів). С…" at bounding box center [642, 66] width 866 height 28
click at [880, 86] on div at bounding box center [938, 101] width 272 height 31
click at [801, 43] on header "Комфорт Таун Адміністрація Мій обліковий запис Вийти" at bounding box center [549, 22] width 1099 height 45
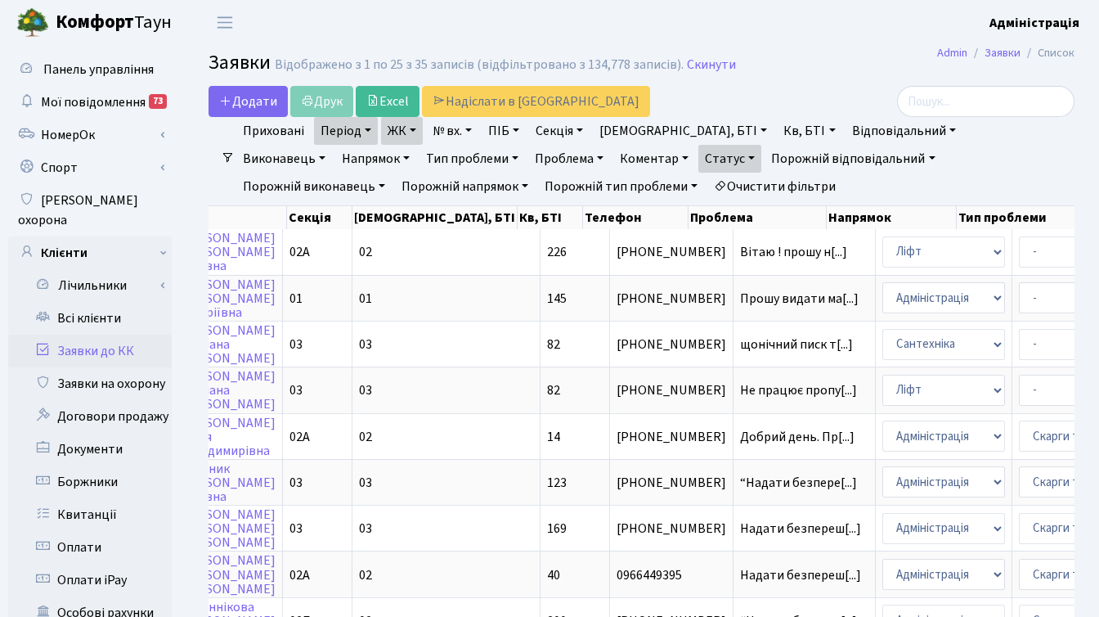
click at [855, 56] on h2 "Заявки Відображено з 1 по 25 з 35 записів (відфільтровано з 134,778 записів). С…" at bounding box center [642, 66] width 866 height 28
click at [585, 36] on header "Комфорт Таун Адміністрація Мій обліковий запис Вийти" at bounding box center [549, 22] width 1099 height 45
click at [707, 185] on link "Очистити фільтри" at bounding box center [774, 187] width 135 height 28
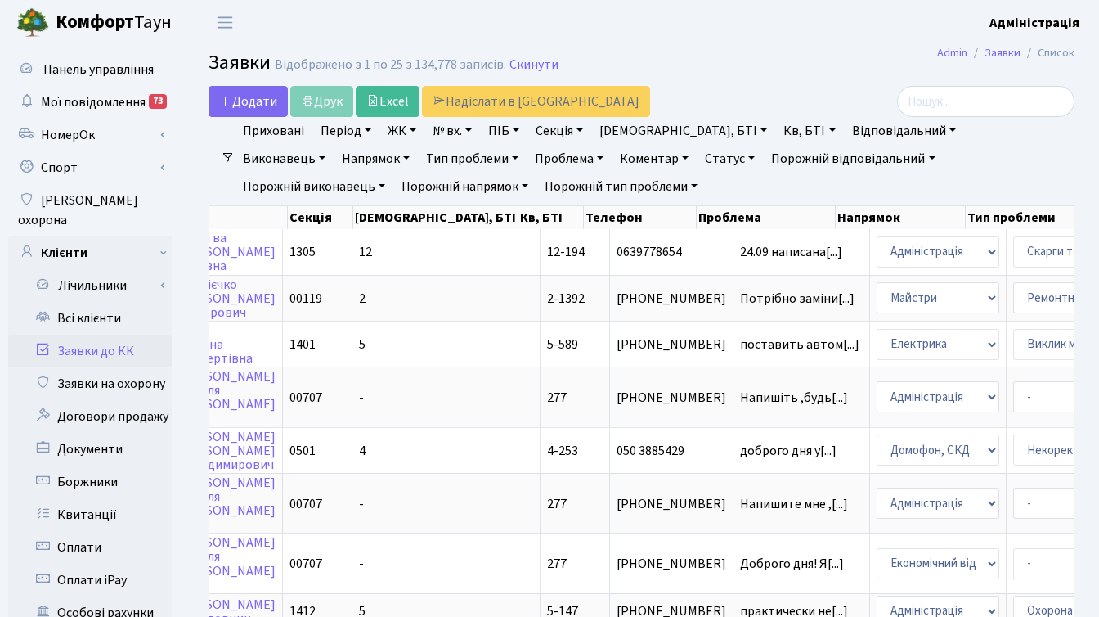
click at [655, 25] on header "Комфорт Таун Адміністрація Мій обліковий запис Вийти" at bounding box center [549, 22] width 1099 height 45
click at [790, 61] on h2 "Заявки Відображено з 1 по 25 з 134,778 записів. Скинути" at bounding box center [642, 66] width 866 height 28
click at [790, 93] on div at bounding box center [938, 101] width 297 height 31
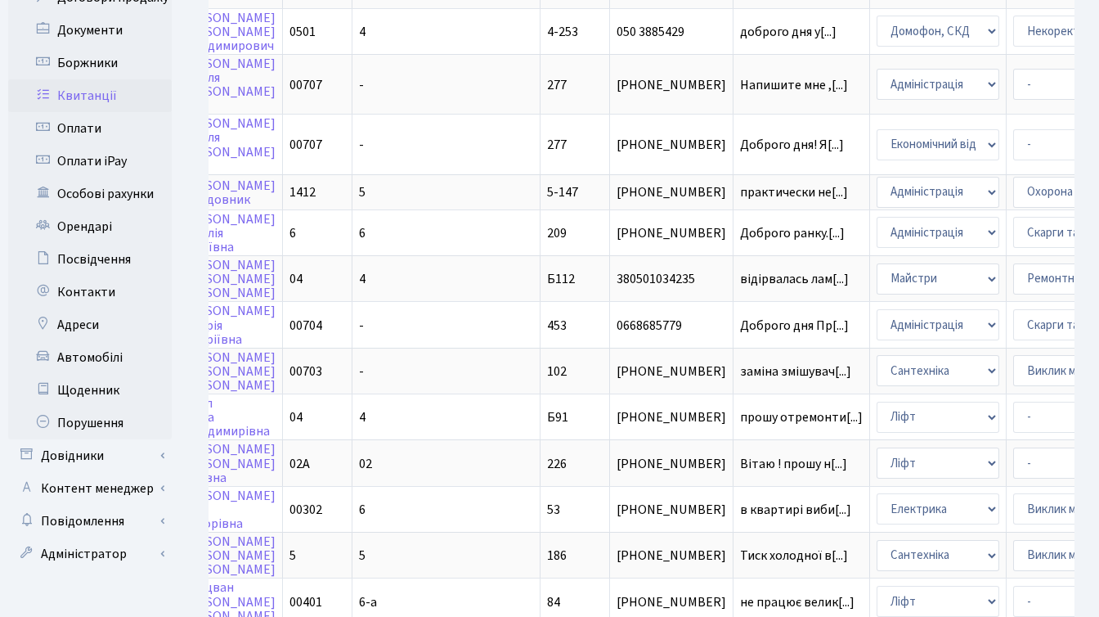
scroll to position [537, 0]
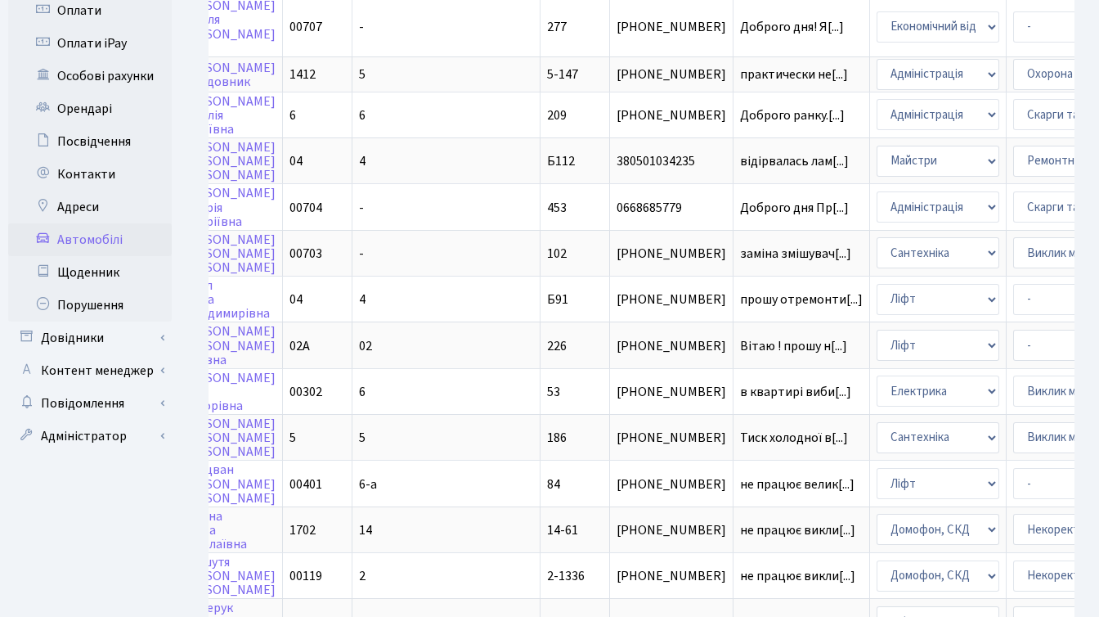
click at [117, 223] on link "Автомобілі" at bounding box center [90, 239] width 164 height 33
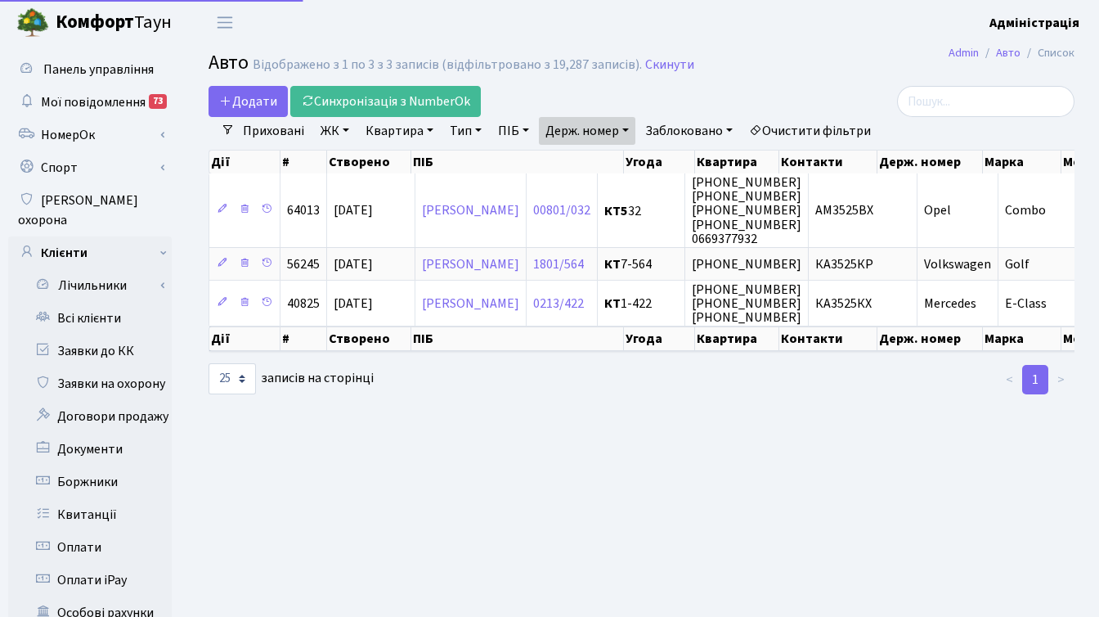
select select "25"
click at [777, 130] on link "Очистити фільтри" at bounding box center [810, 131] width 135 height 28
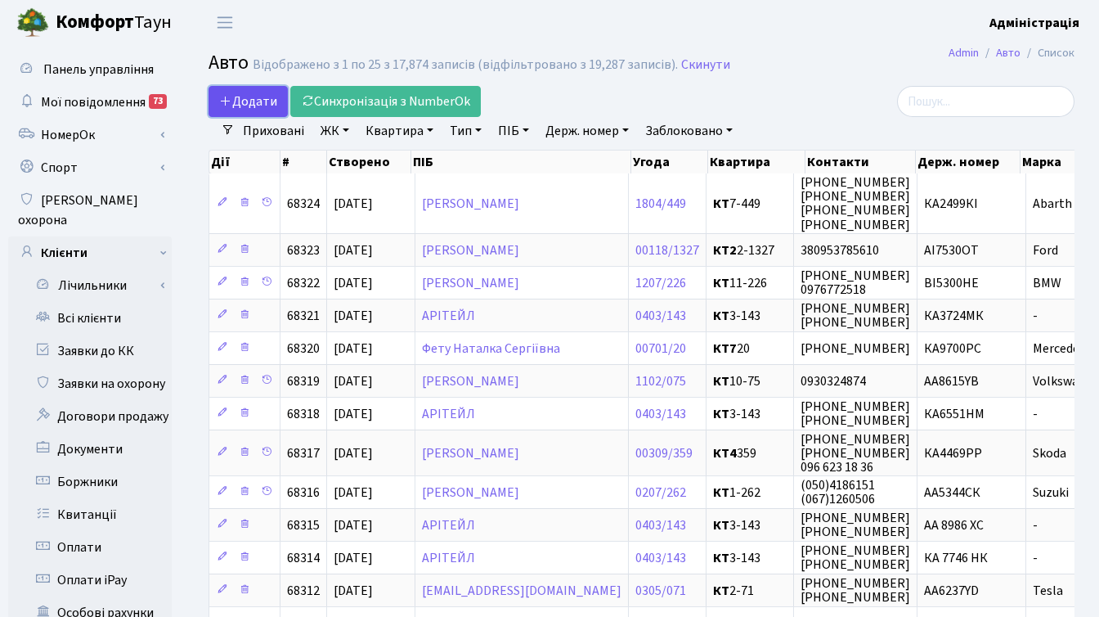
click at [254, 97] on span "Додати" at bounding box center [248, 101] width 58 height 18
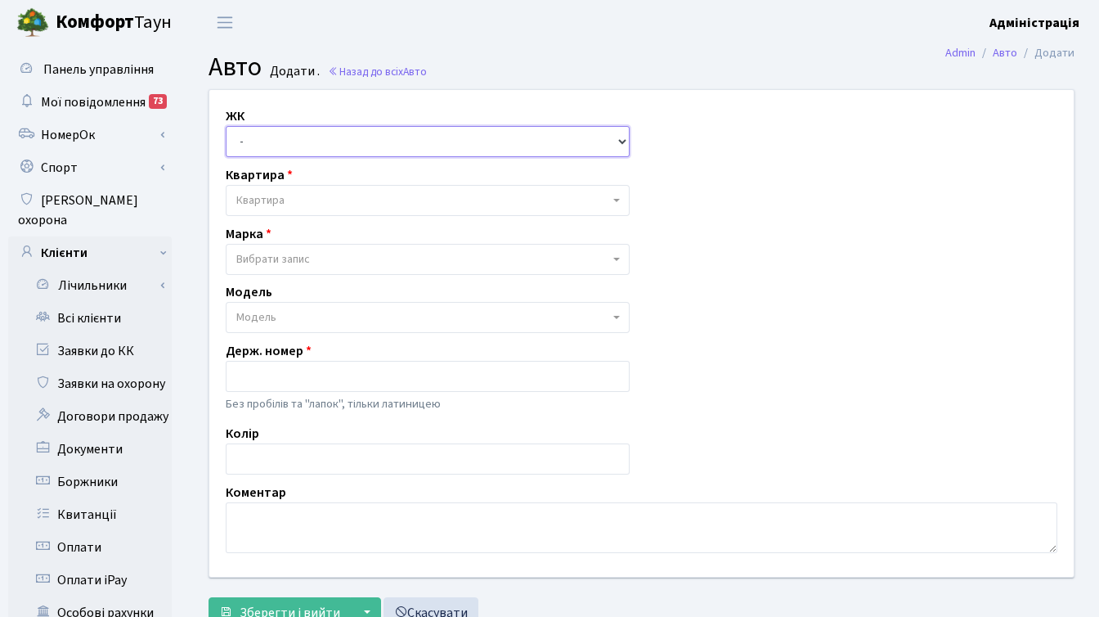
click at [290, 141] on select "- ТХ, вул. Ділова, 1/2 КТ, вул. Регенераторна, 4 КТ2, просп. Соборності, 17 КТ3…" at bounding box center [428, 141] width 404 height 31
select select "271"
click at [226, 126] on select "- ТХ, вул. Ділова, 1/2 КТ, вул. Регенераторна, 4 КТ2, просп. Соборності, 17 КТ3…" at bounding box center [428, 141] width 404 height 31
click at [285, 204] on span "Квартира" at bounding box center [422, 200] width 373 height 16
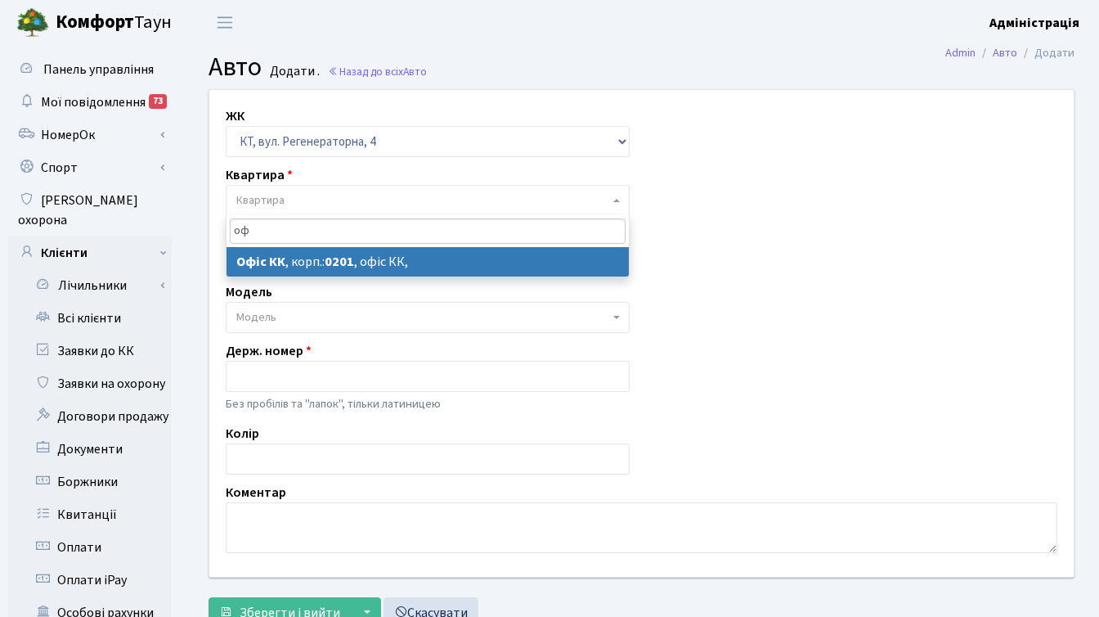
type input "оф"
select select "4"
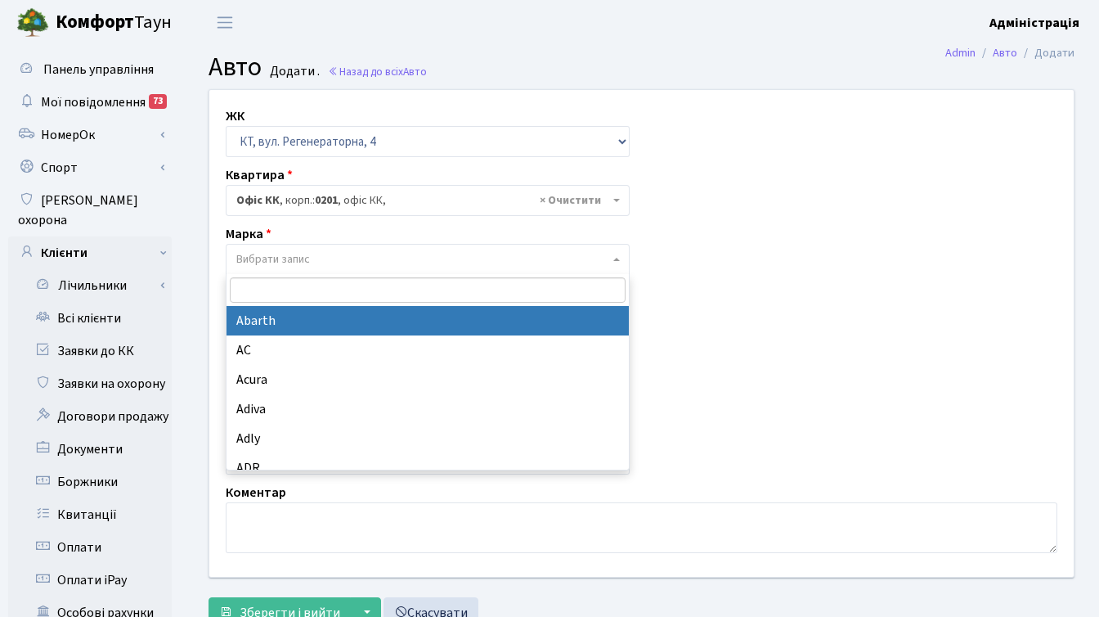
click at [326, 259] on span "Вибрати запис" at bounding box center [422, 259] width 373 height 16
type input "з"
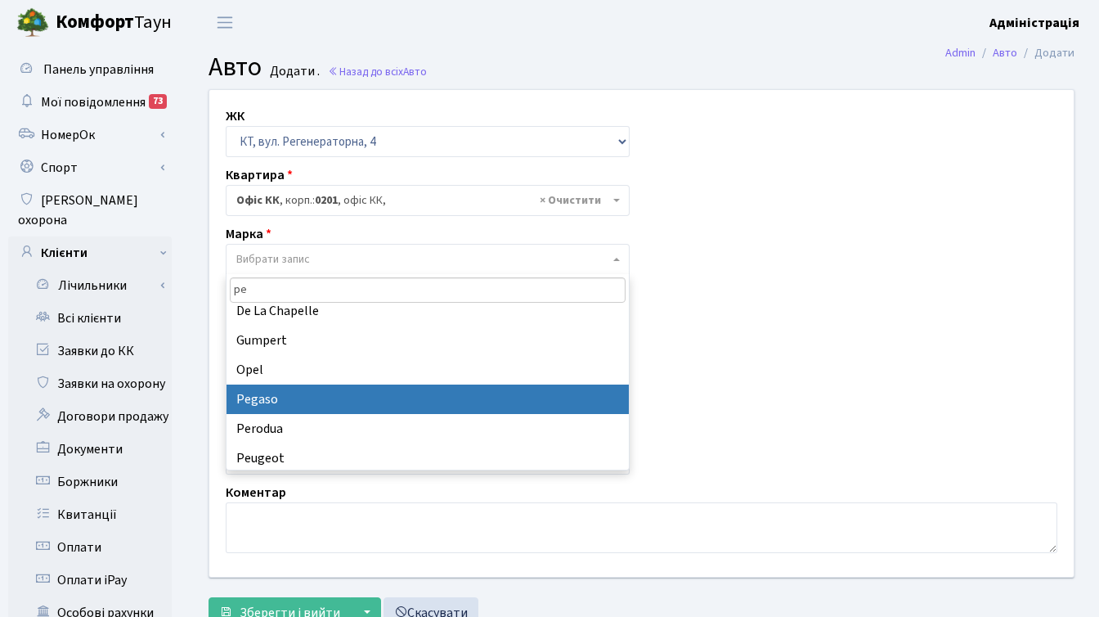
scroll to position [23, 0]
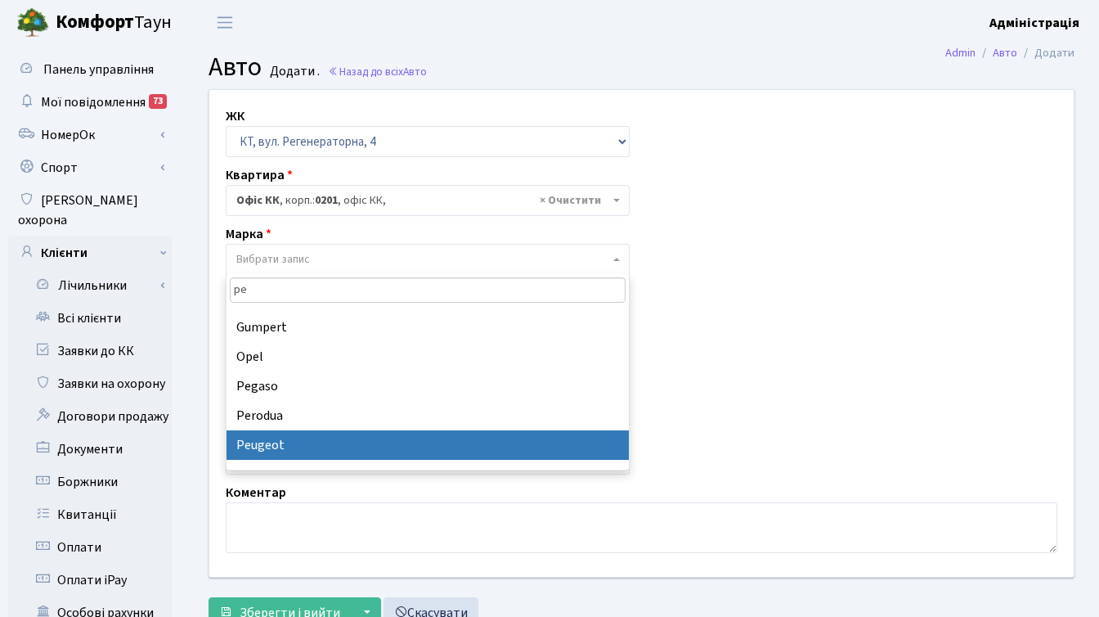
type input "pe"
select select "103"
select select
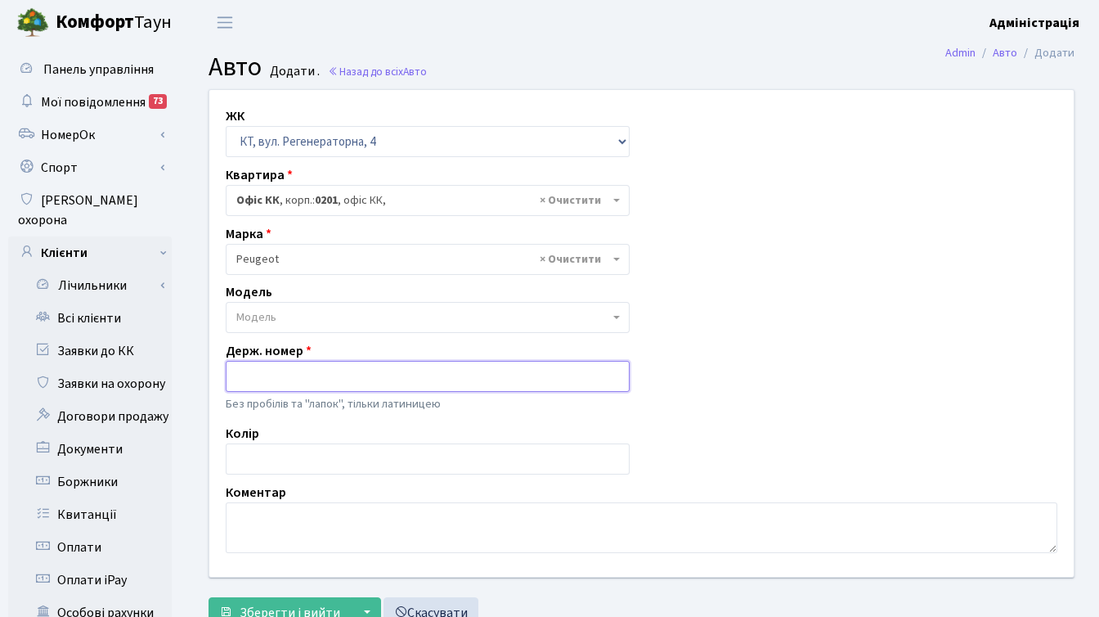
click at [276, 381] on input "text" at bounding box center [428, 376] width 404 height 31
paste input "AA8484KM"
type input "AA8484KM"
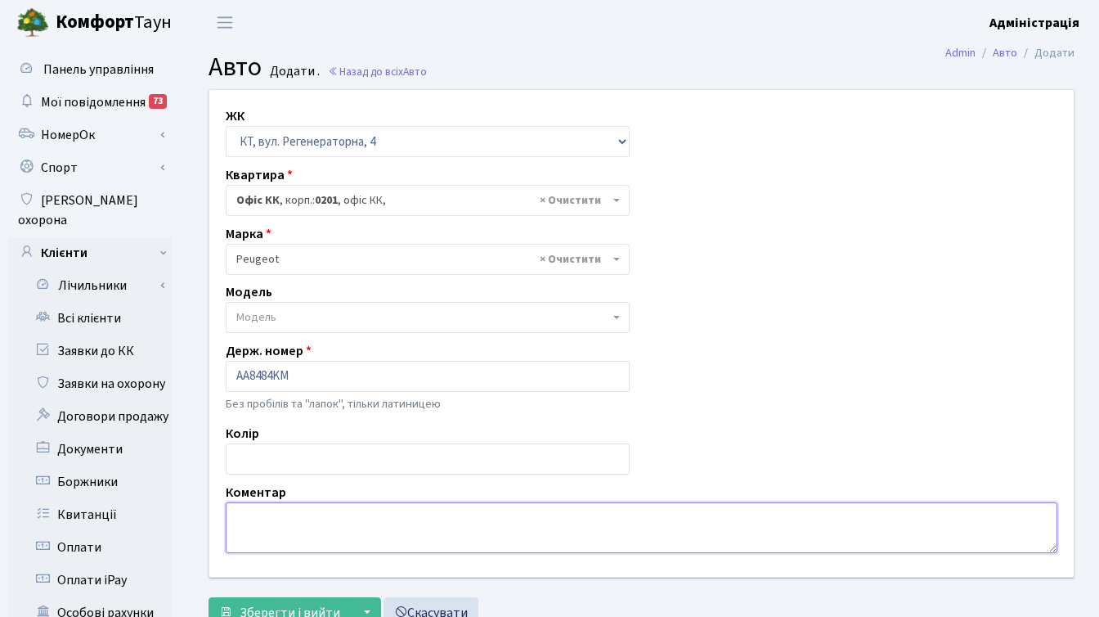
click at [332, 515] on textarea at bounding box center [642, 527] width 832 height 51
type textarea "Y"
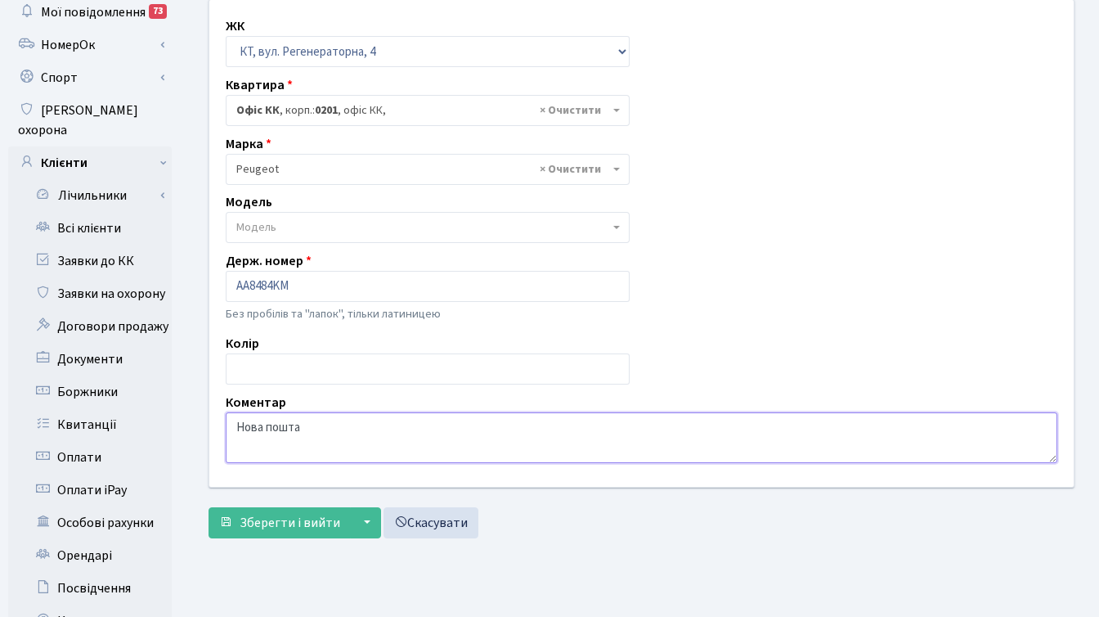
scroll to position [100, 0]
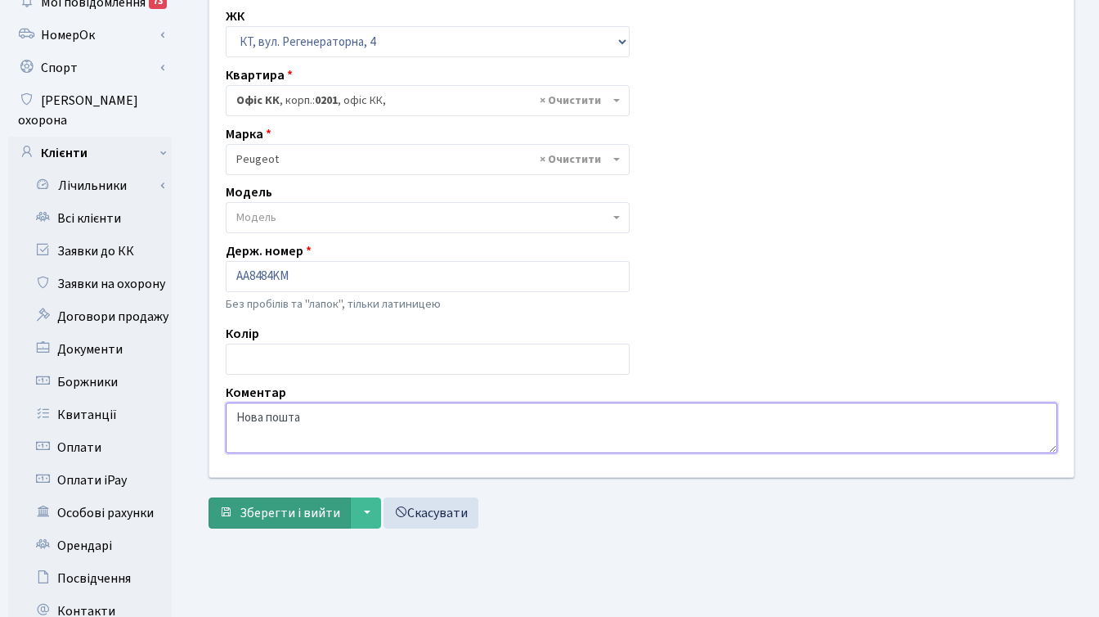
type textarea "Нова пошта"
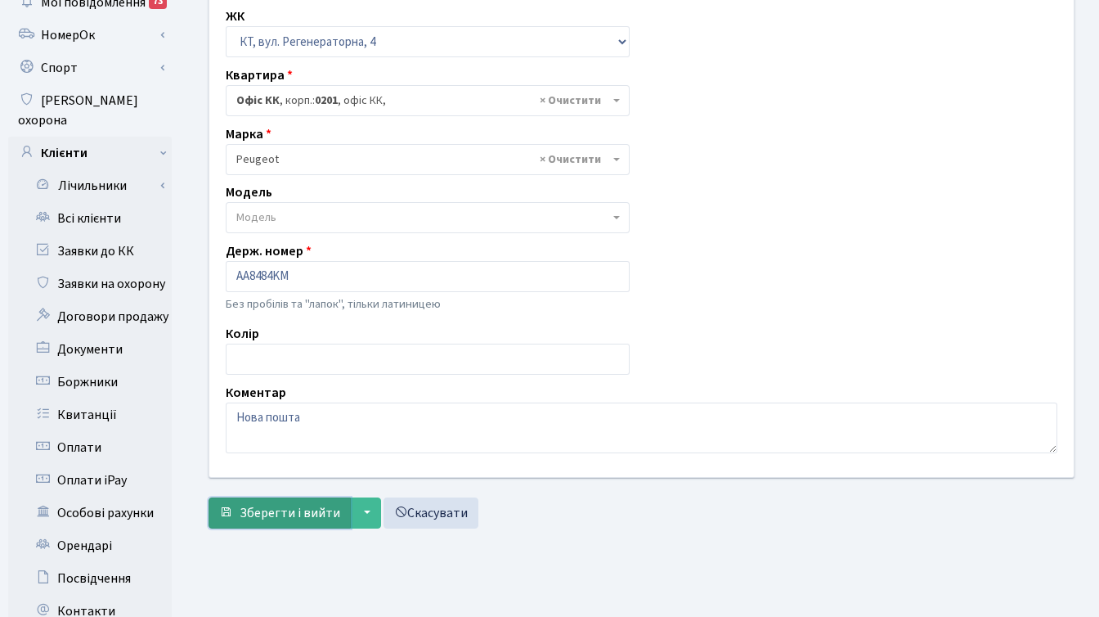
click at [280, 518] on span "Зберегти і вийти" at bounding box center [290, 513] width 101 height 18
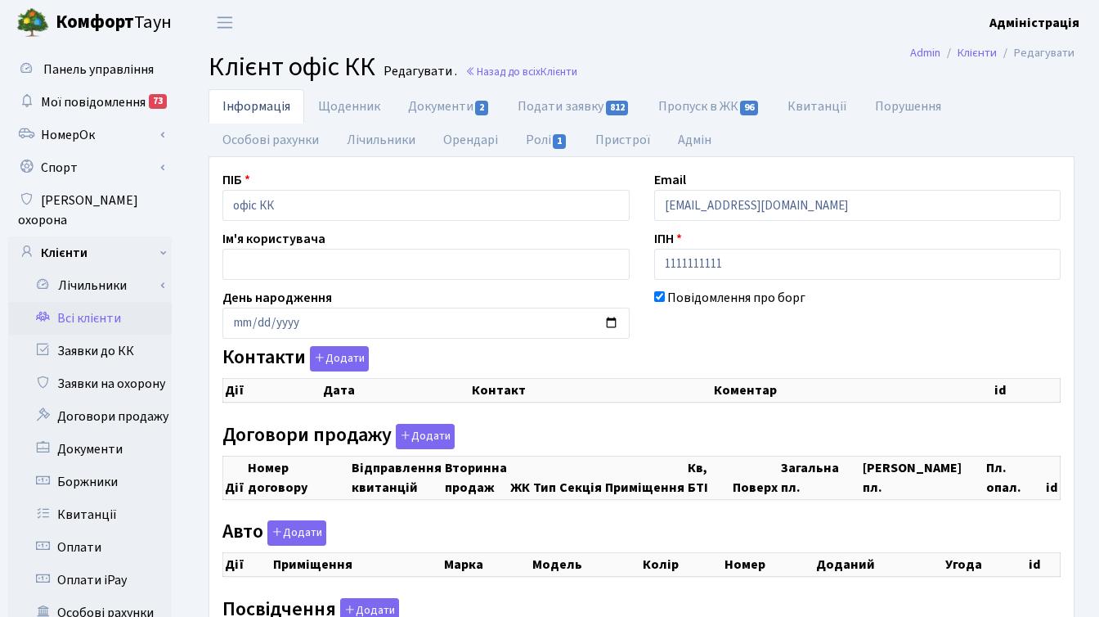
checkbox input "true"
select select "25"
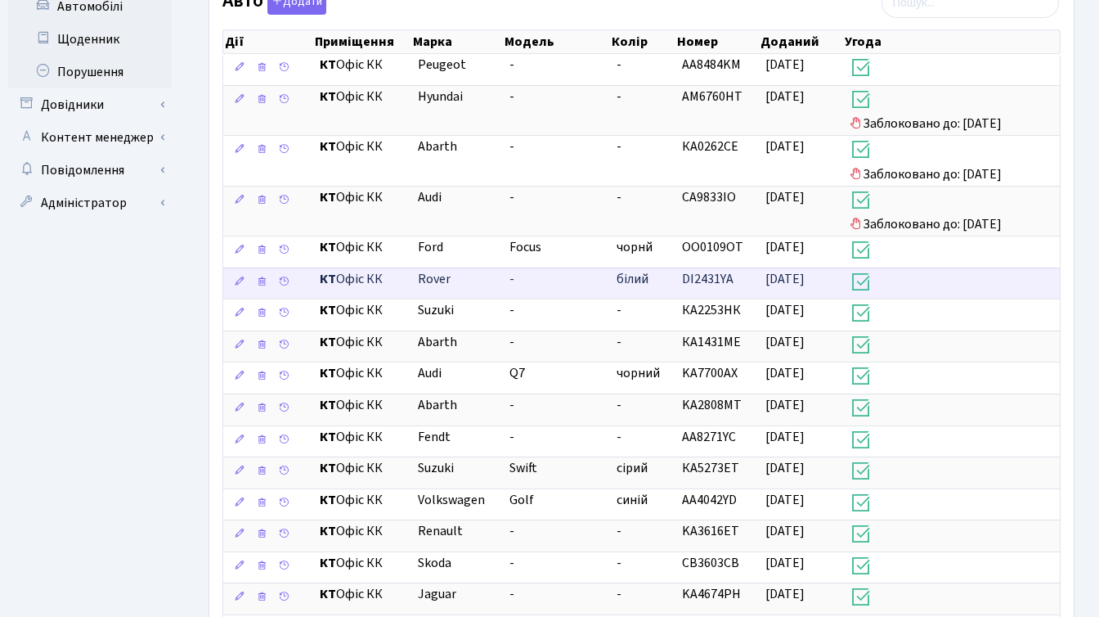
scroll to position [667, 0]
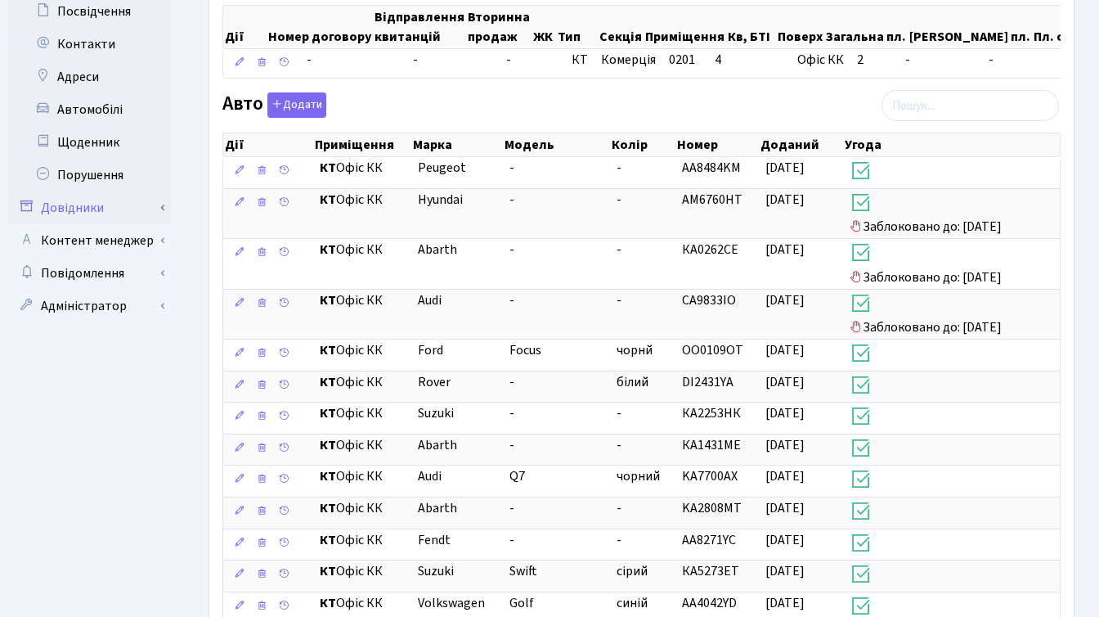
click at [81, 191] on link "Довідники" at bounding box center [90, 207] width 164 height 33
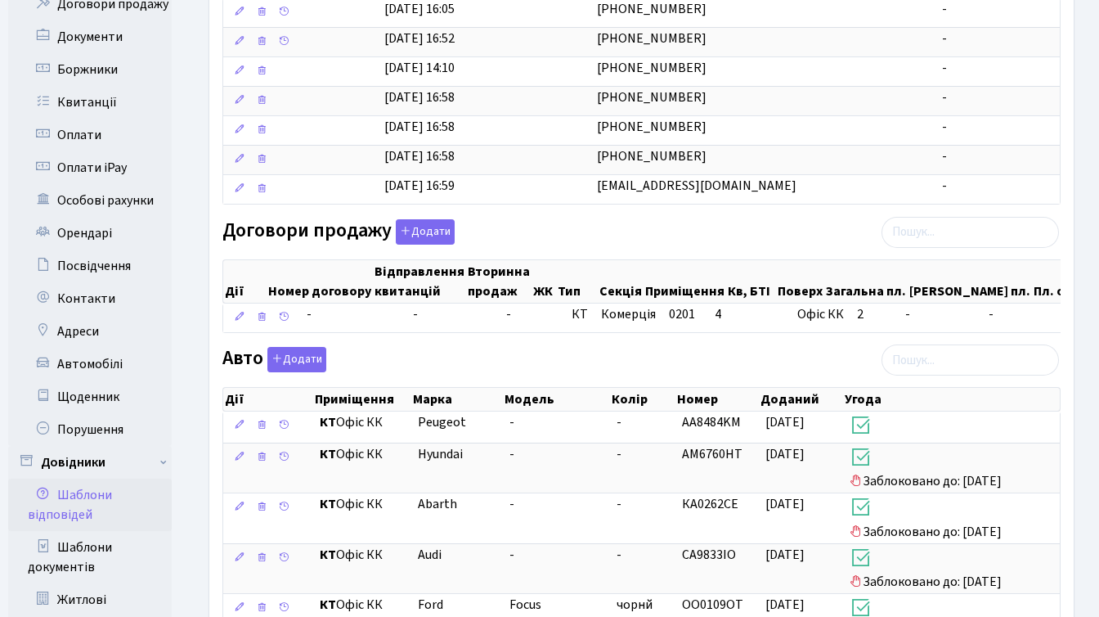
scroll to position [407, 0]
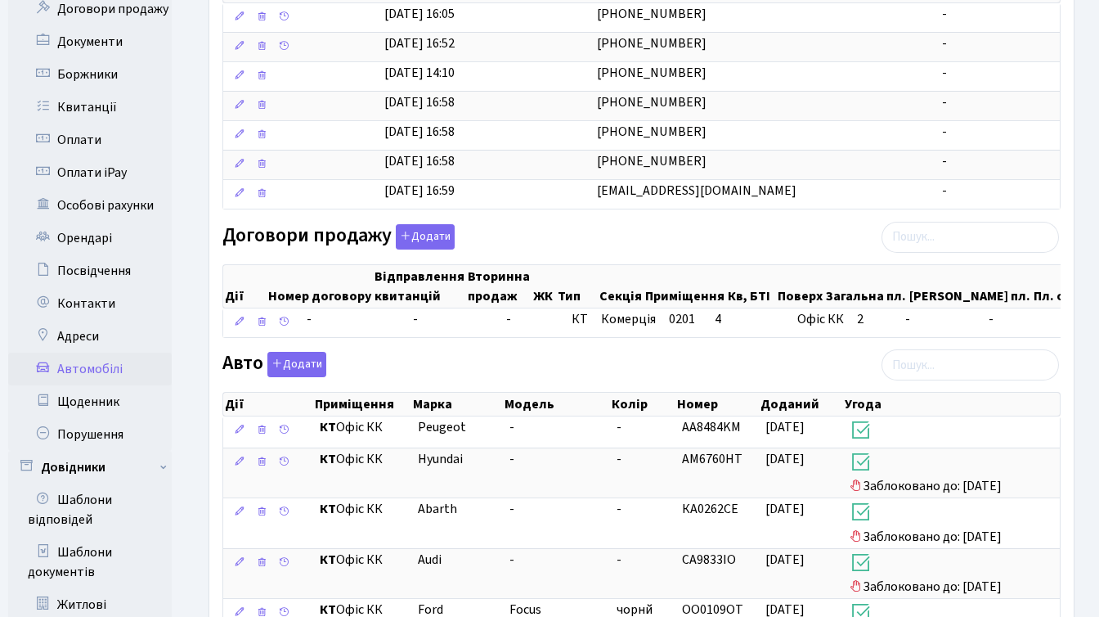
click at [102, 352] on link "Автомобілі" at bounding box center [90, 368] width 164 height 33
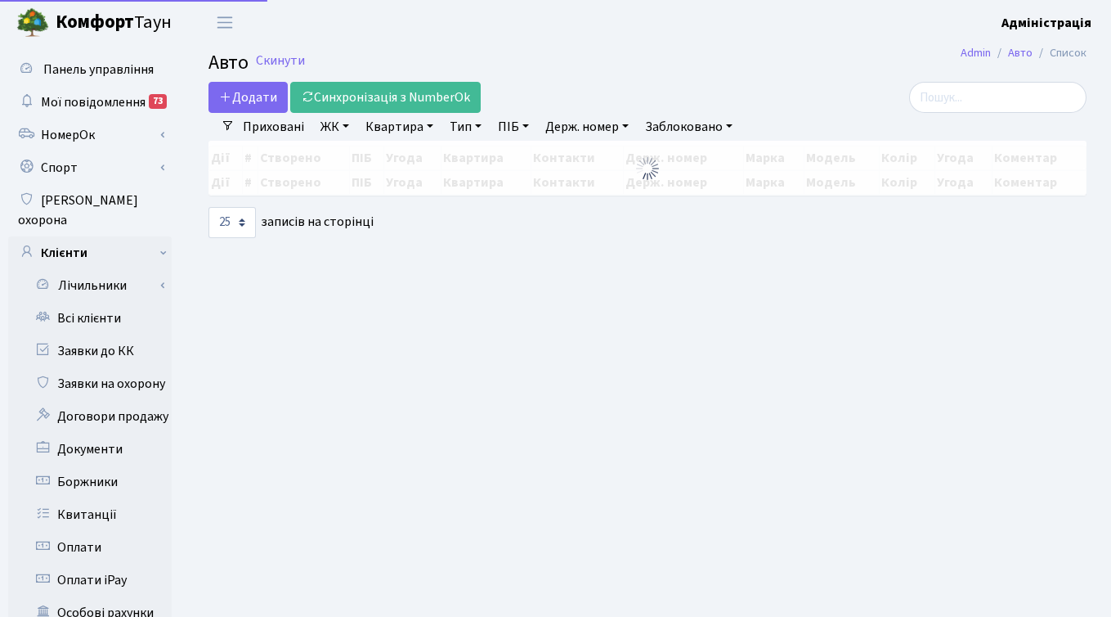
select select "25"
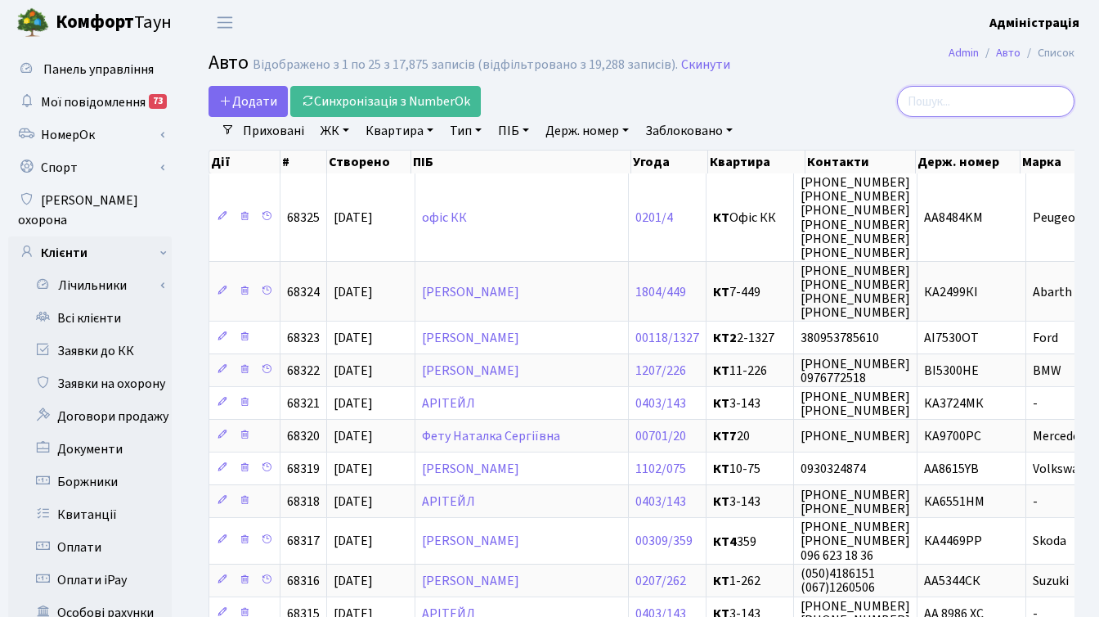
click at [985, 103] on input "search" at bounding box center [985, 101] width 177 height 31
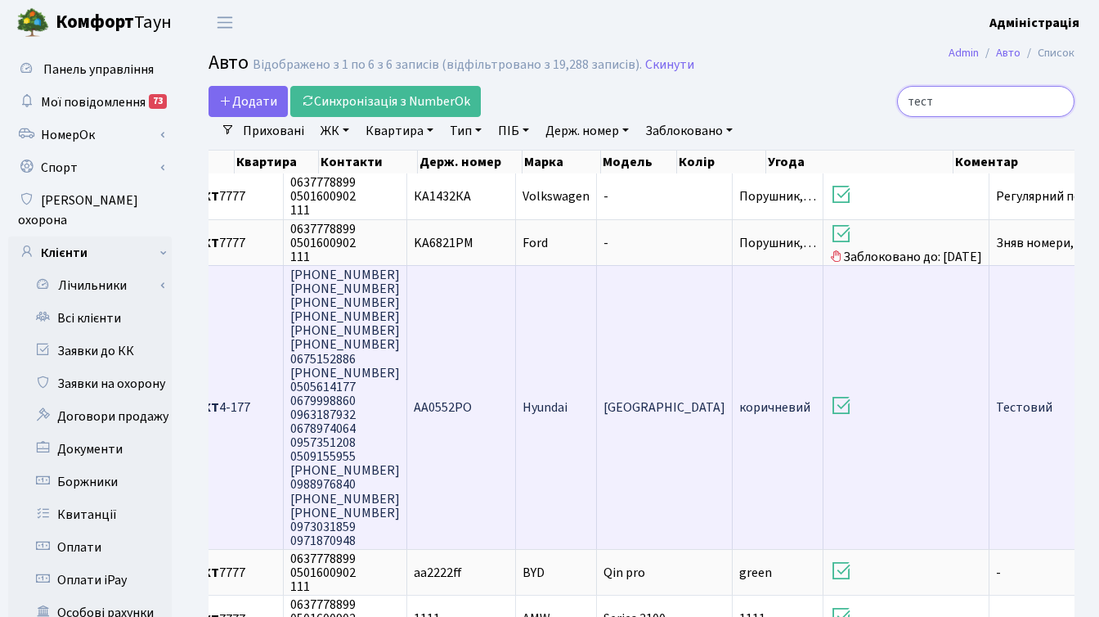
scroll to position [0, 43]
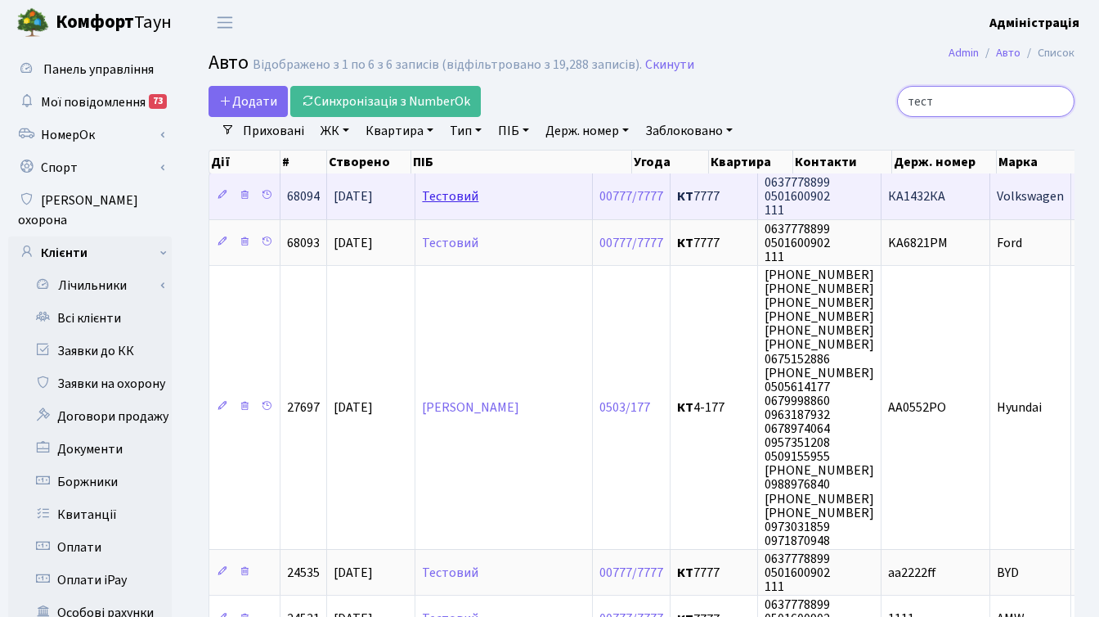
type input "тест"
click at [445, 195] on link "Тестовий" at bounding box center [450, 196] width 56 height 18
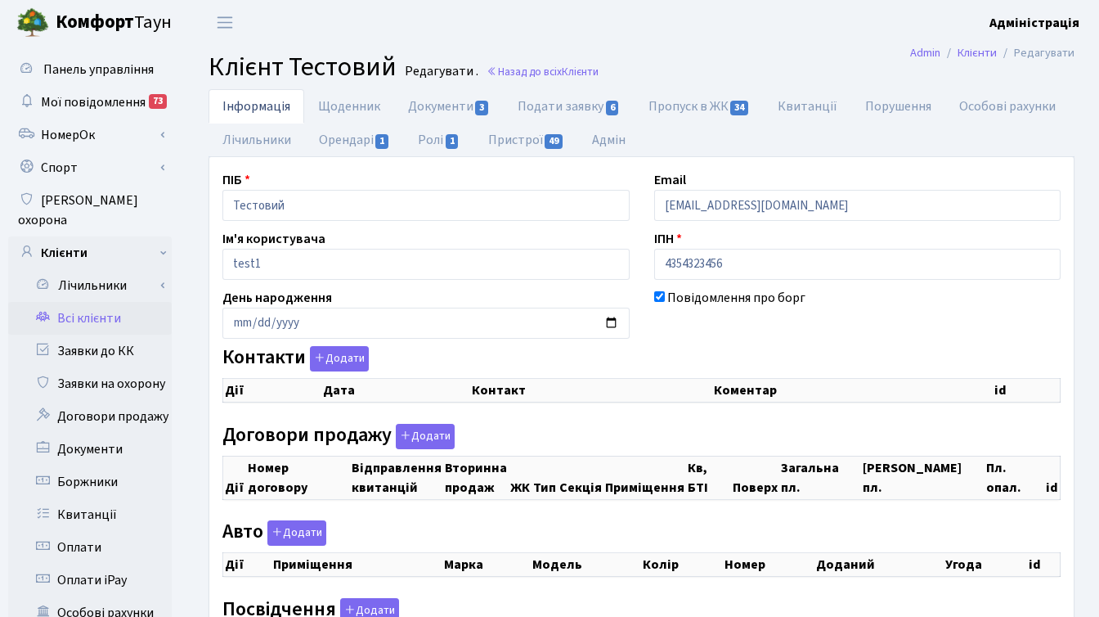
checkbox input "true"
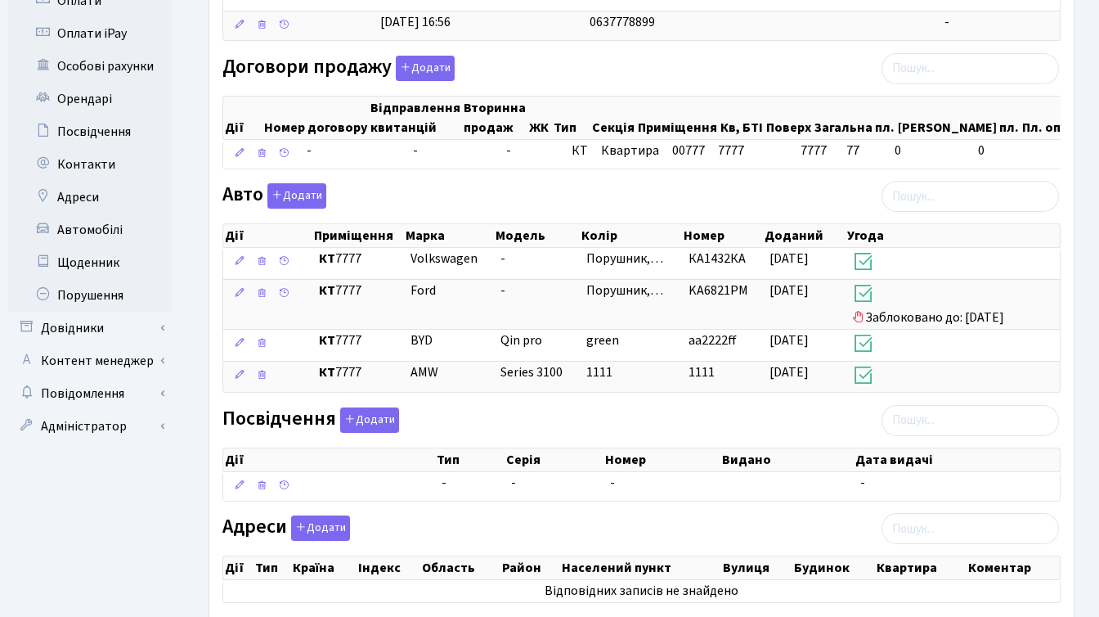
scroll to position [581, 0]
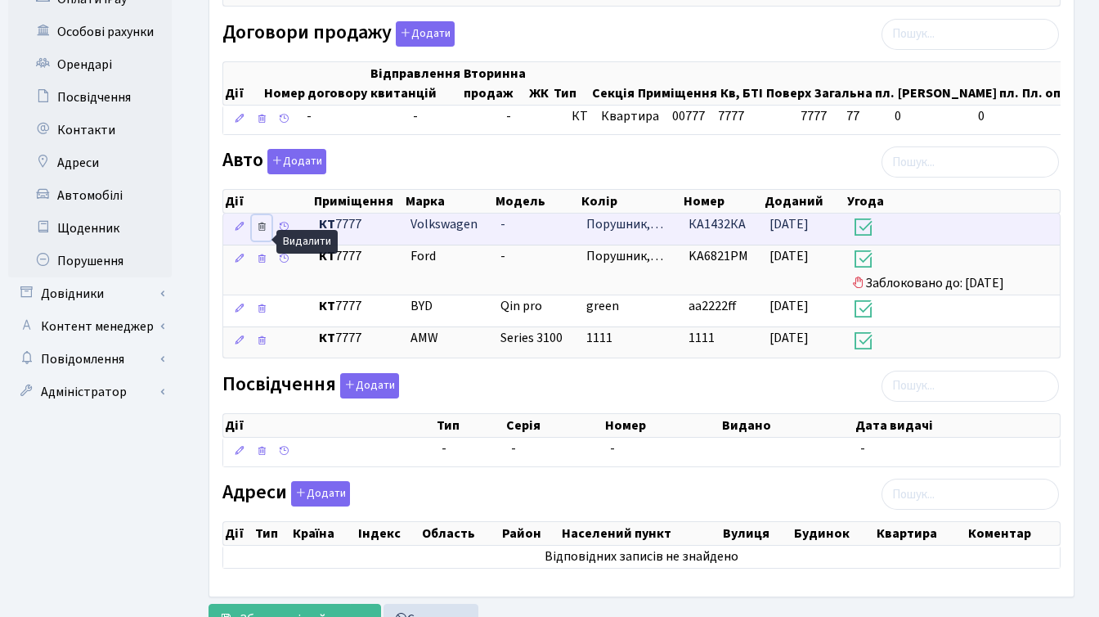
click at [262, 232] on icon at bounding box center [261, 226] width 11 height 11
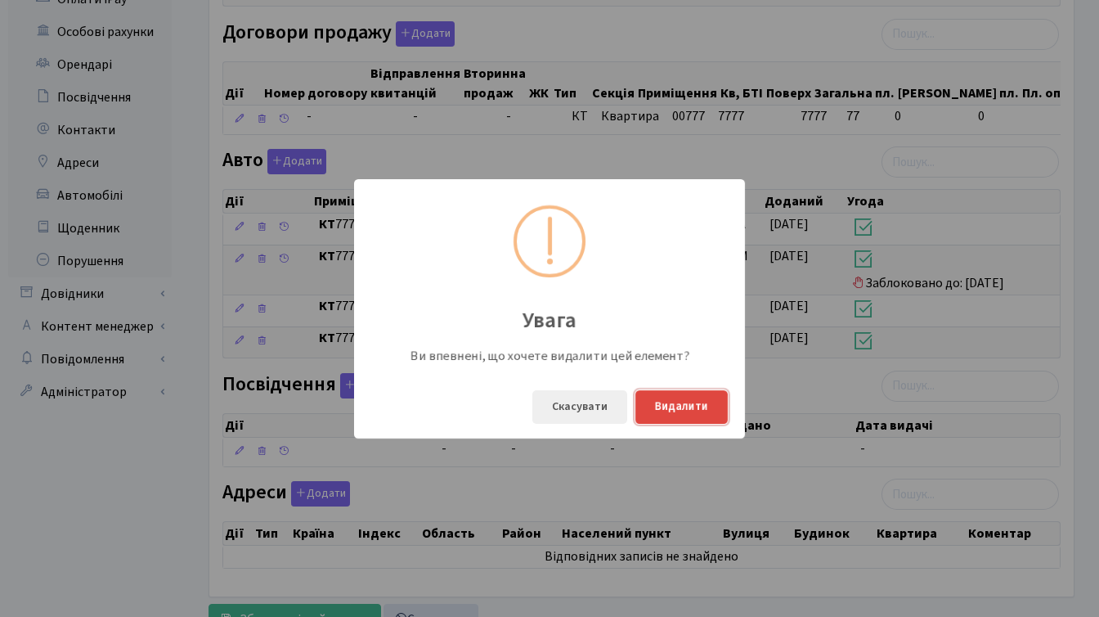
click at [697, 399] on button "Видалити" at bounding box center [681, 407] width 92 height 34
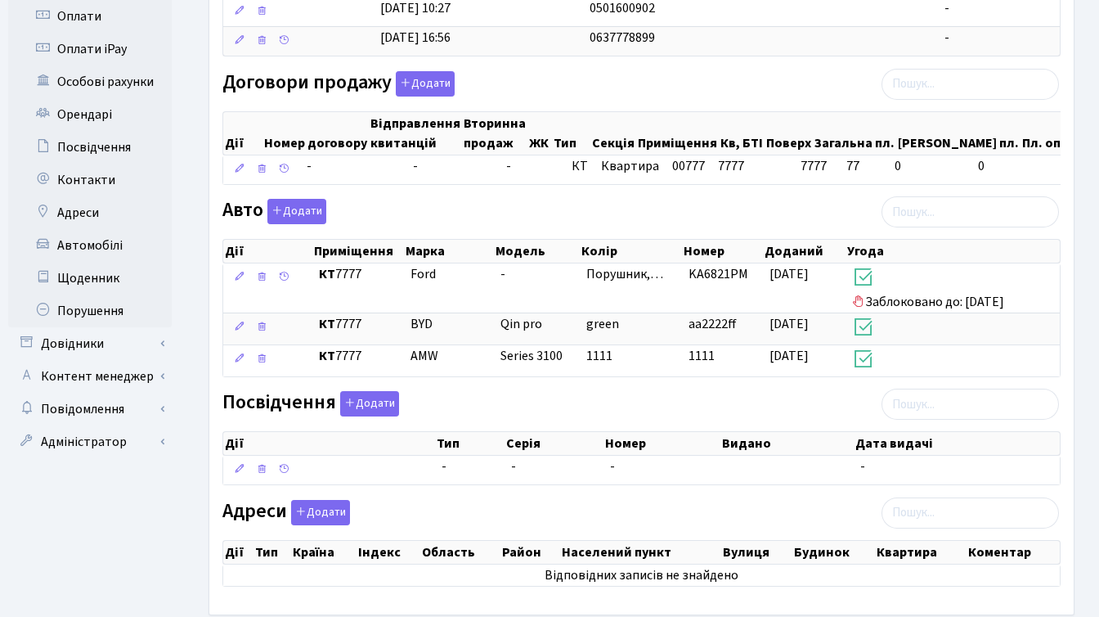
scroll to position [0, 0]
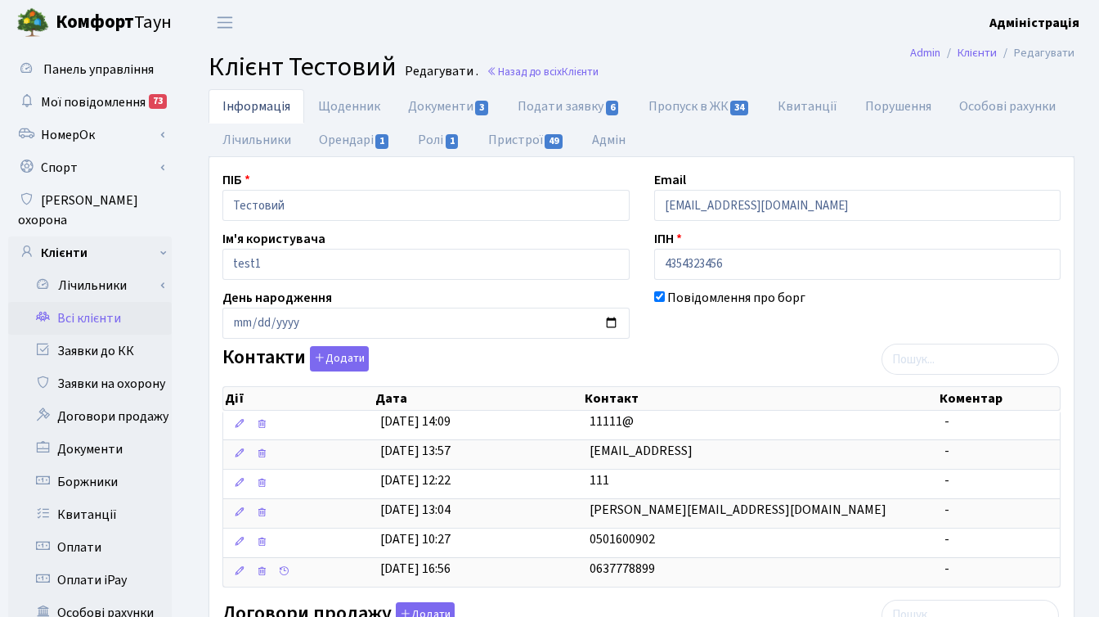
click at [944, 135] on ul "Інформація Щоденник Документи 3 Подати заявку 6 Пропуск в ЖК 34 Квитанції Поруш…" at bounding box center [642, 123] width 866 height 68
click at [781, 52] on h2 "Клієнт Тестовий Редагувати . Назад до всіх Клієнти" at bounding box center [642, 67] width 866 height 31
click at [796, 32] on header "Комфорт Таун Адміністрація Мій обліковий запис Вийти" at bounding box center [549, 22] width 1099 height 45
